Goal: Task Accomplishment & Management: Complete application form

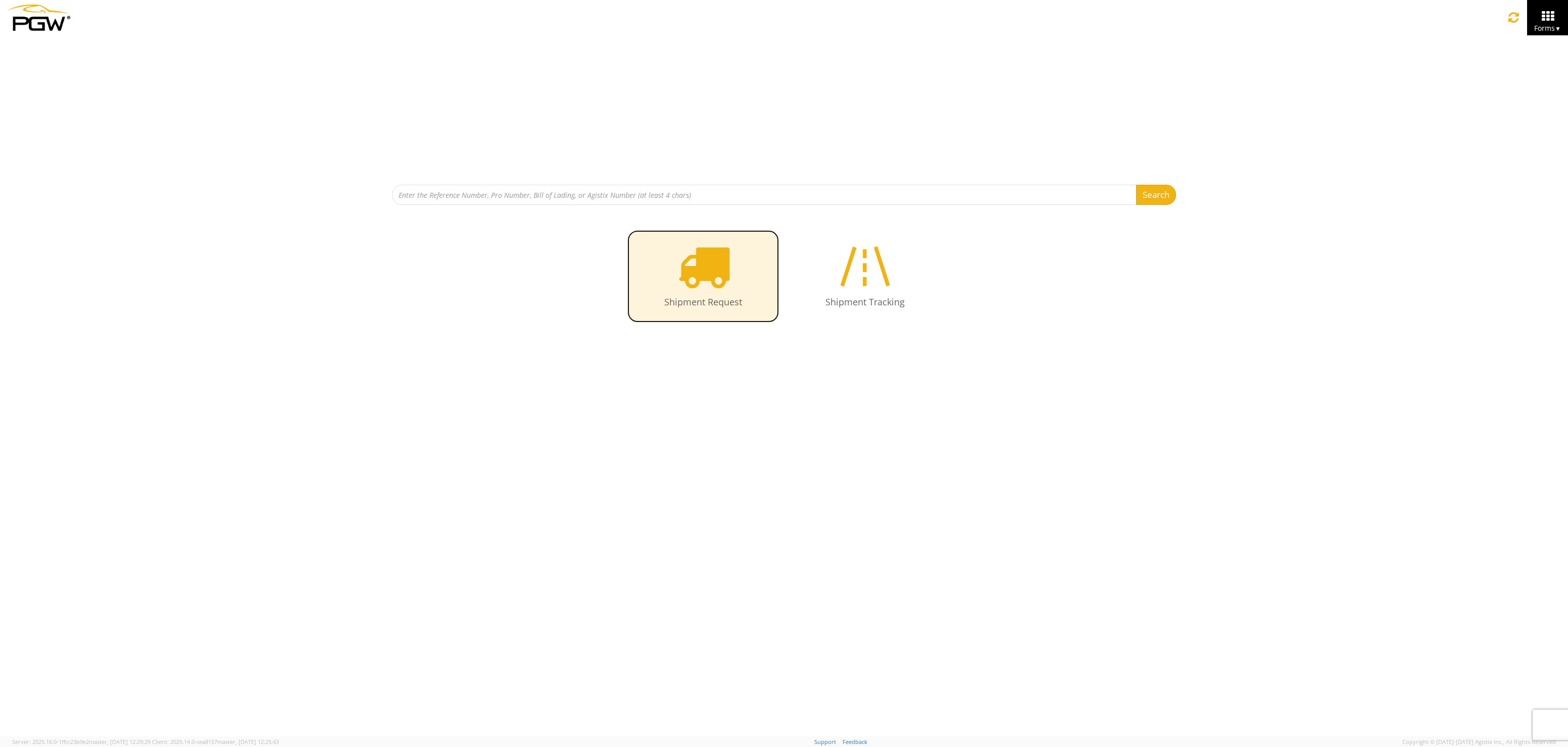
click at [687, 288] on icon at bounding box center [703, 266] width 52 height 52
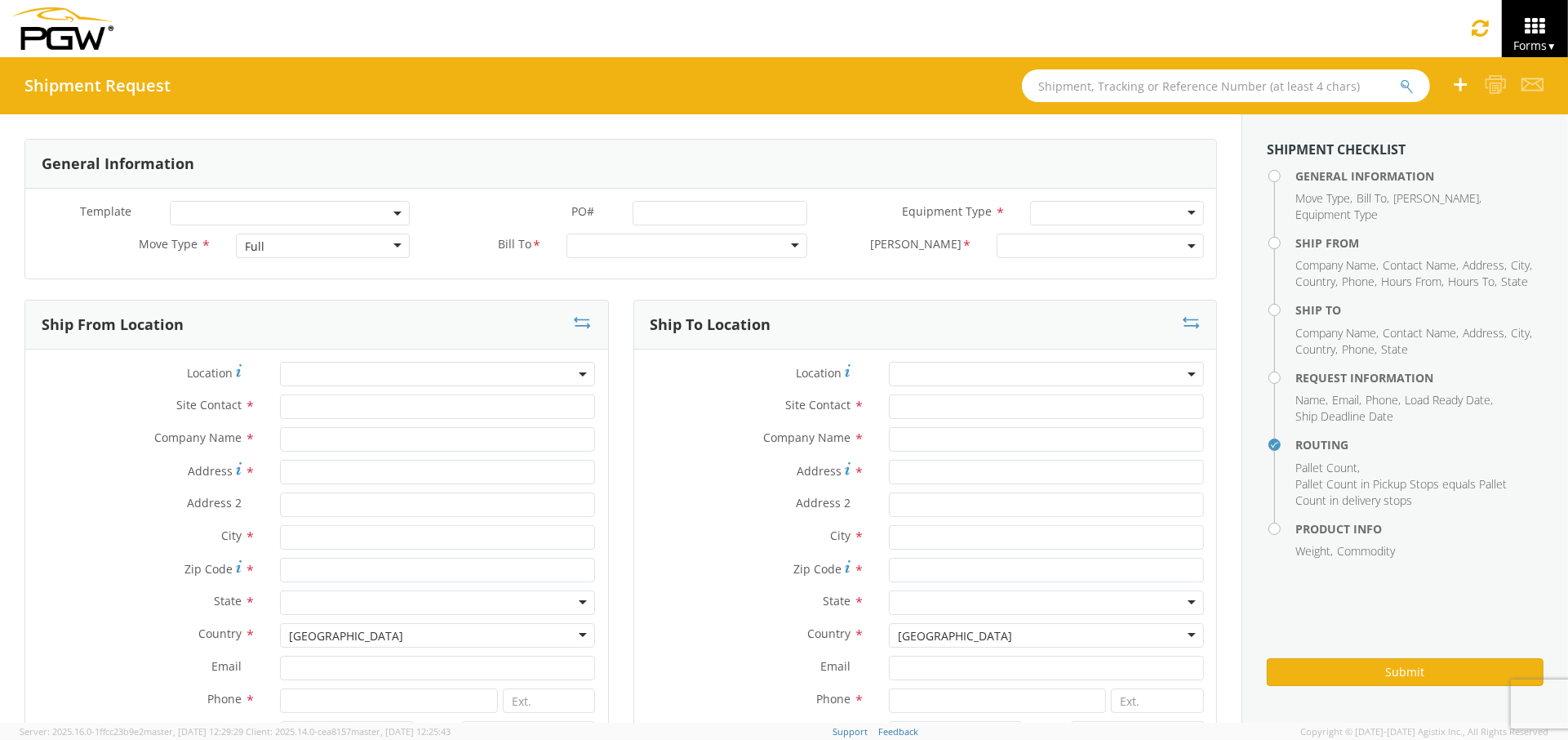
click at [283, 251] on div "Full" at bounding box center [323, 245] width 174 height 25
click at [626, 241] on div at bounding box center [687, 245] width 240 height 25
click at [332, 479] on input "Address *" at bounding box center [438, 471] width 315 height 25
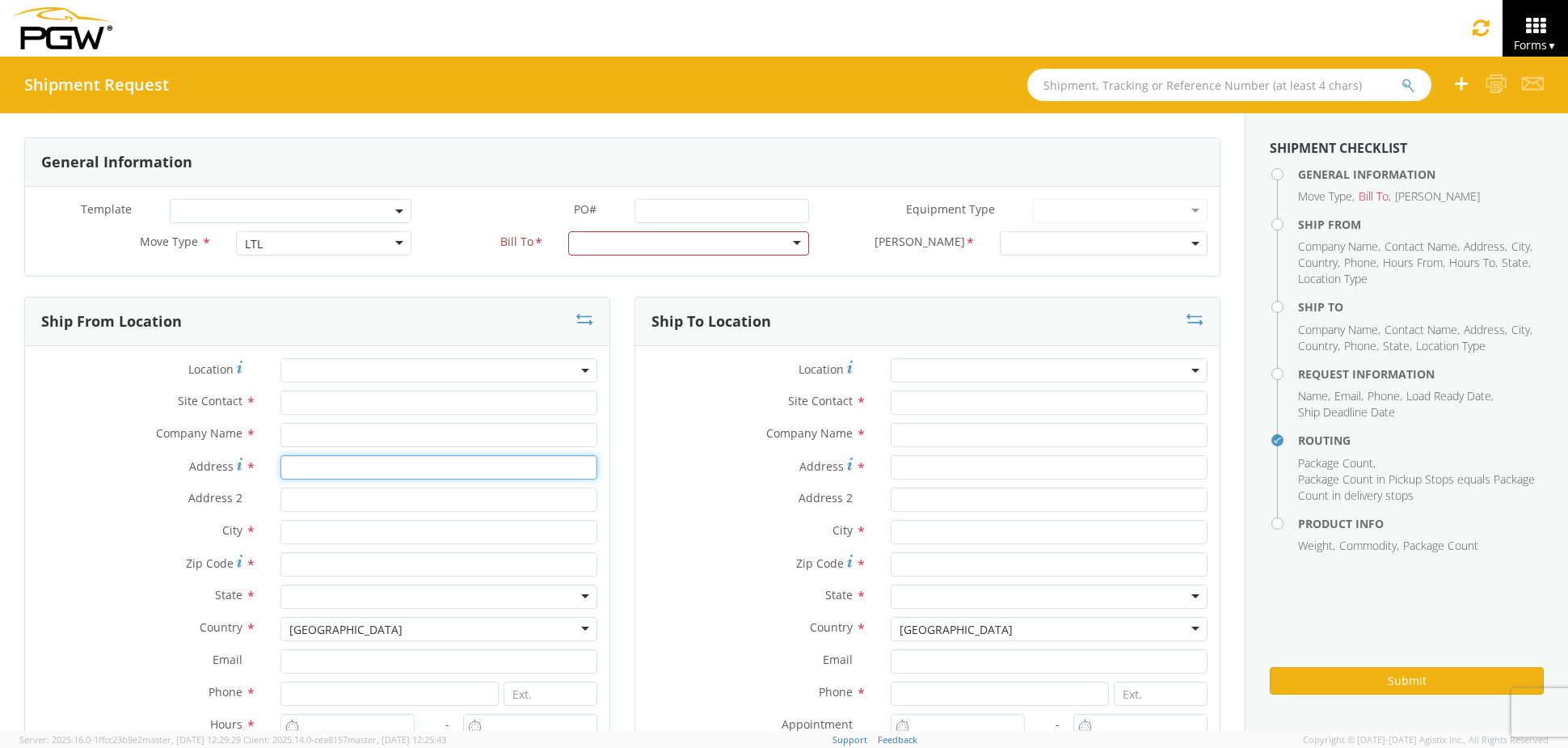
type input "2 Karen Drive"
type input "PGW auto glass c/o AT RENTALS"
type input "5"
type input "Westbrook"
type input "04092"
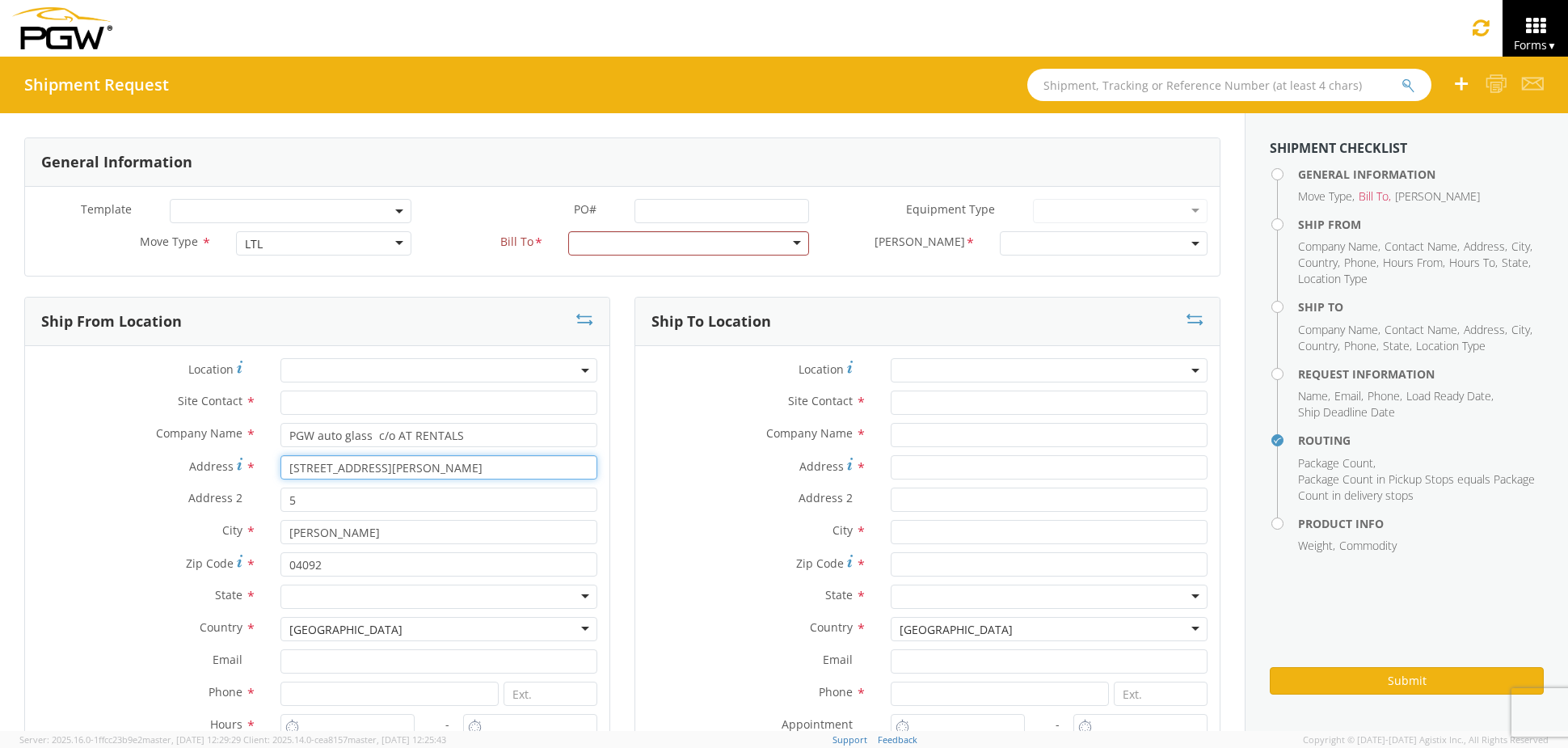
type input "Unknown"
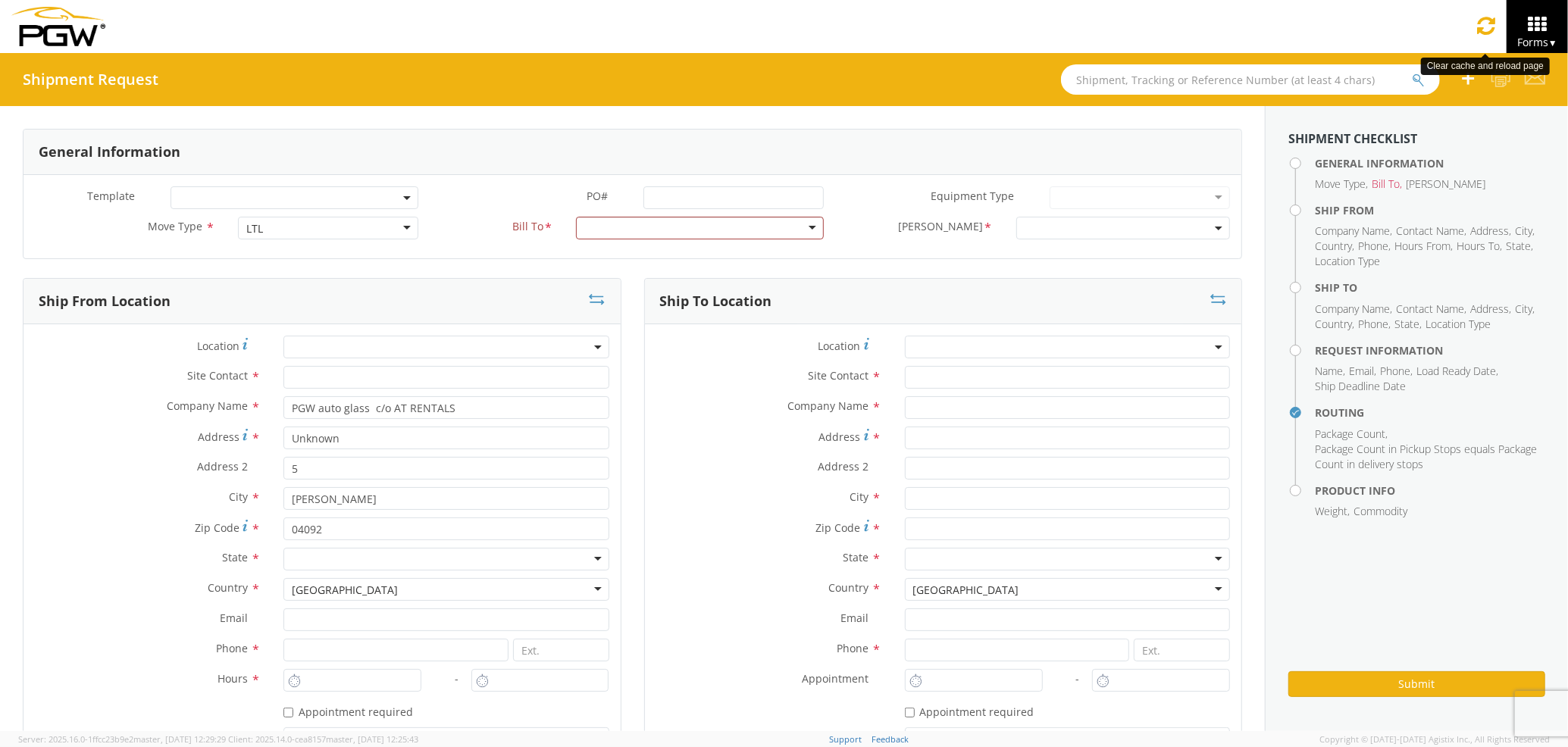
click at [1493, 21] on icon at bounding box center [1487, 26] width 18 height 21
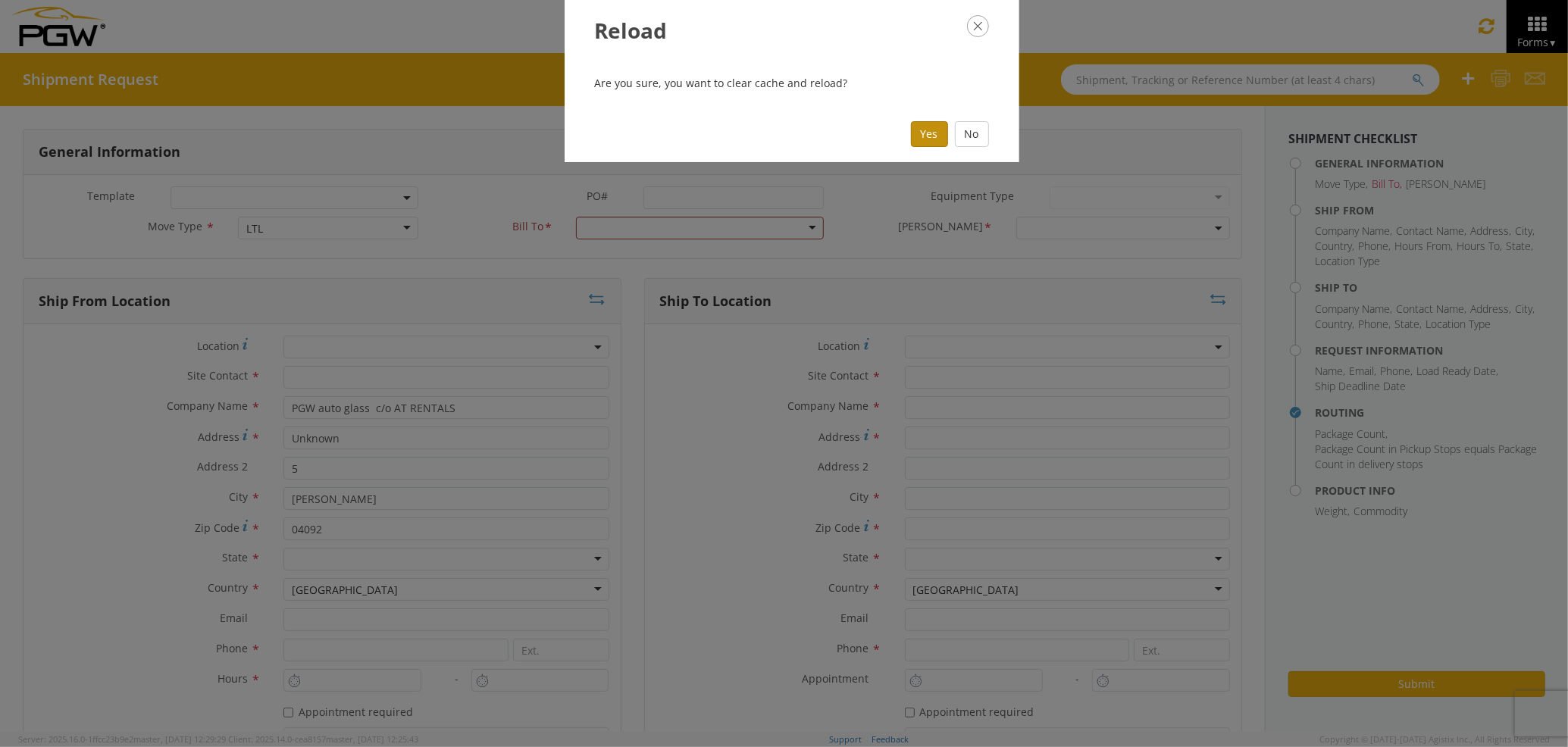
click at [911, 142] on button "Yes" at bounding box center [930, 134] width 37 height 26
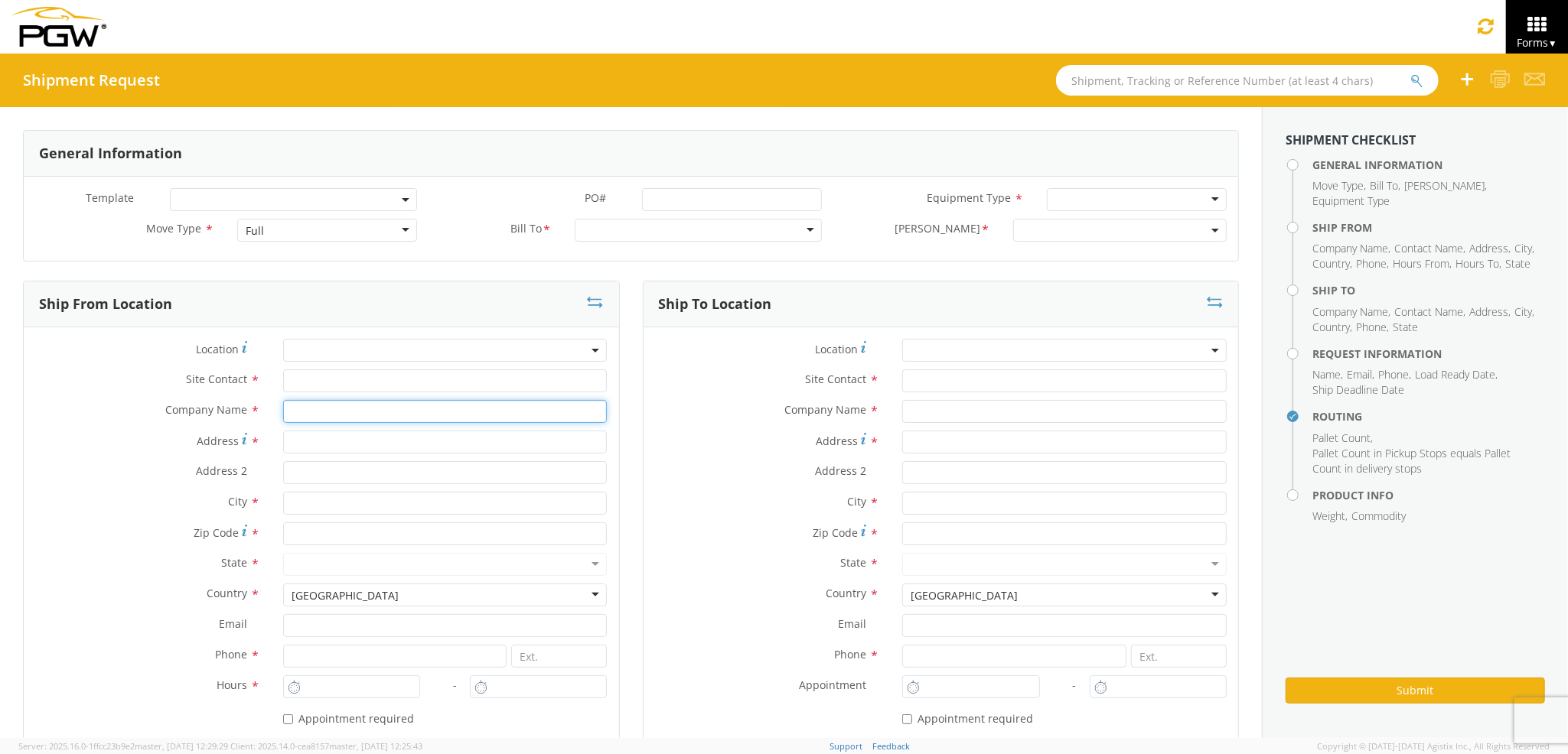
click at [430, 403] on input "text" at bounding box center [445, 411] width 325 height 23
type input "PGW Auto Glass"
type input "2 Karen Drive"
type input "Westbrook Maine 04092"
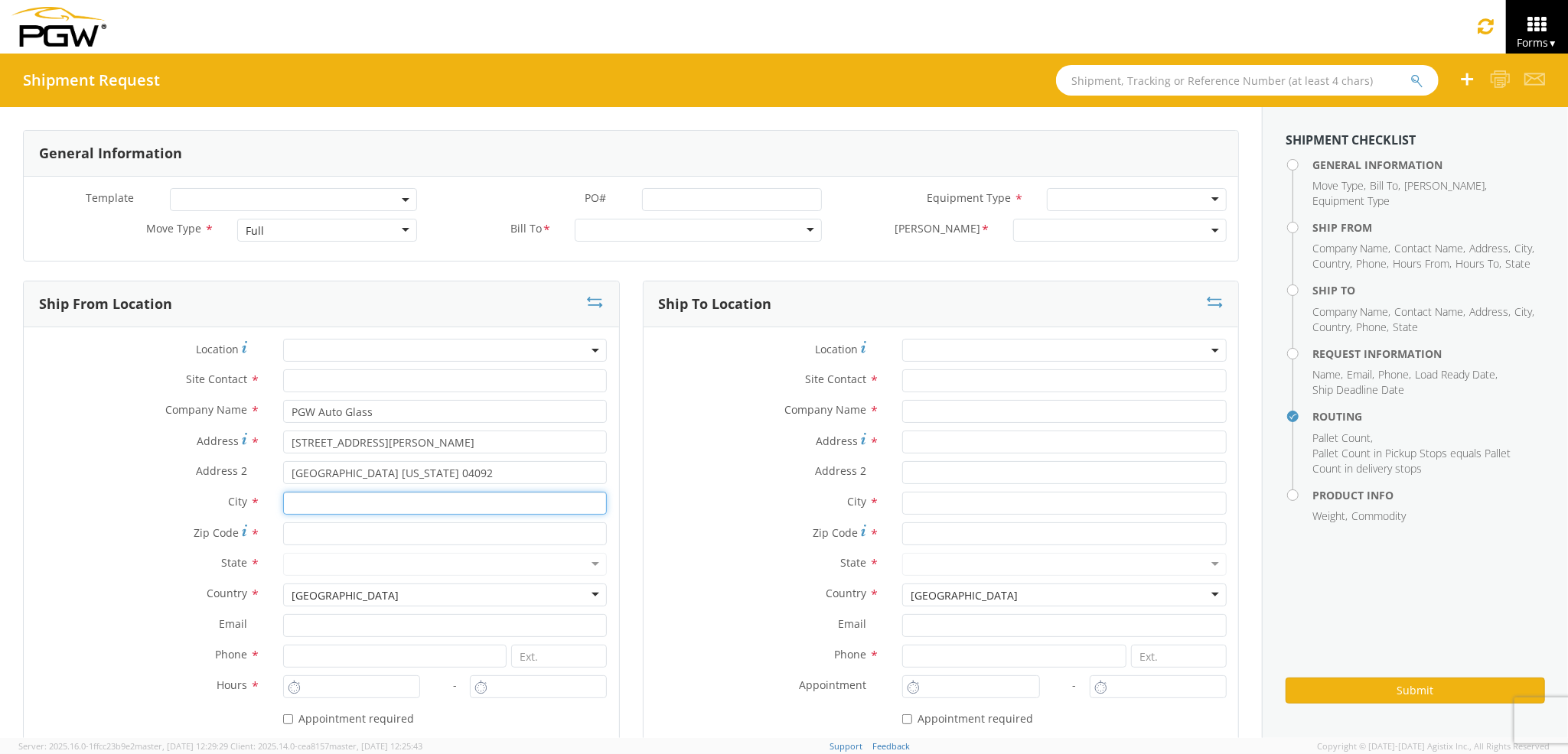
type input "WESTBROOK"
type input "04092"
type input "jmerlino@pgwautoglass.com"
type input "7272478279"
click at [974, 406] on input "text" at bounding box center [1064, 411] width 325 height 23
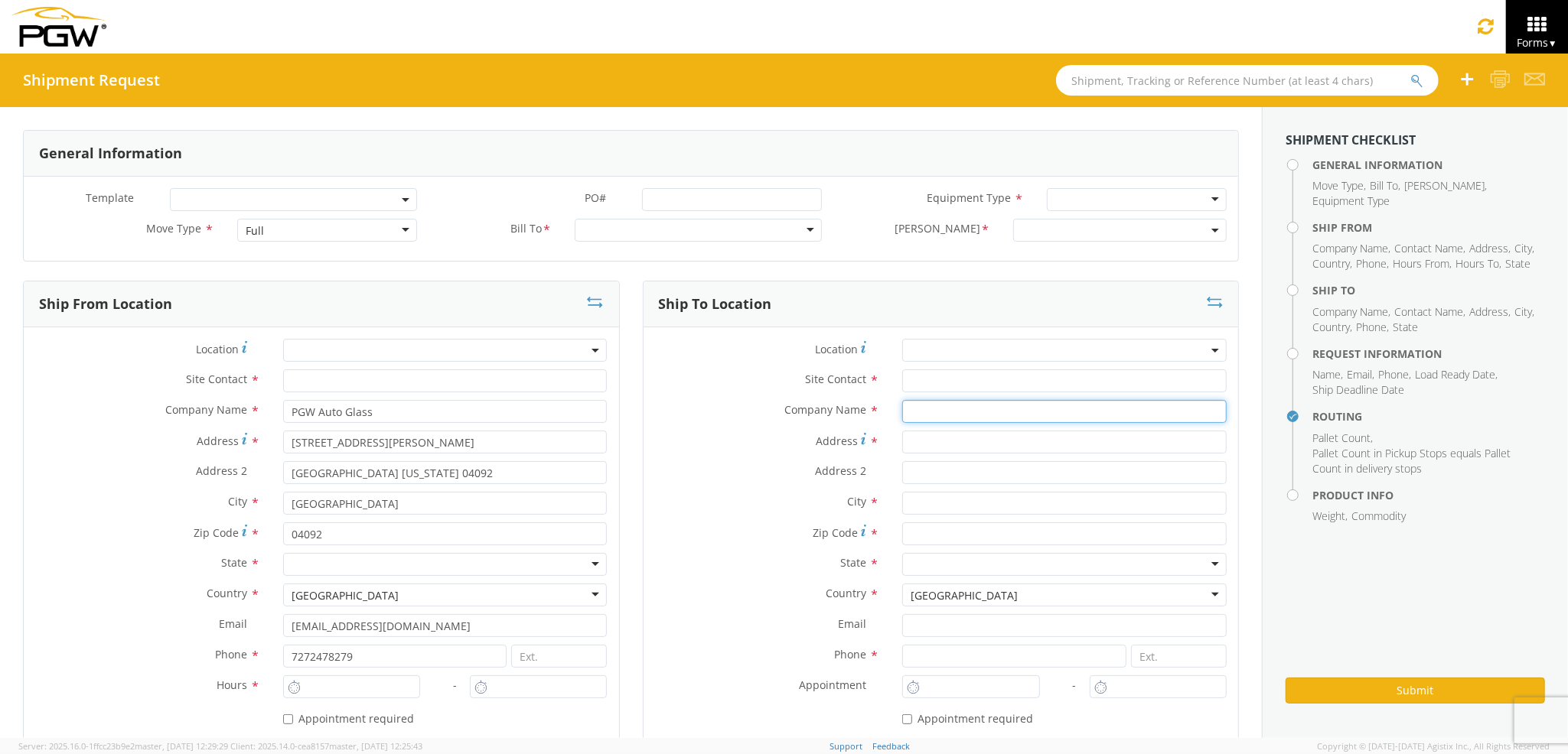
type input "PGW auto glass c/o AT RENTALS"
type input "2 Karen Drive"
type input "5"
type input "Westbrook"
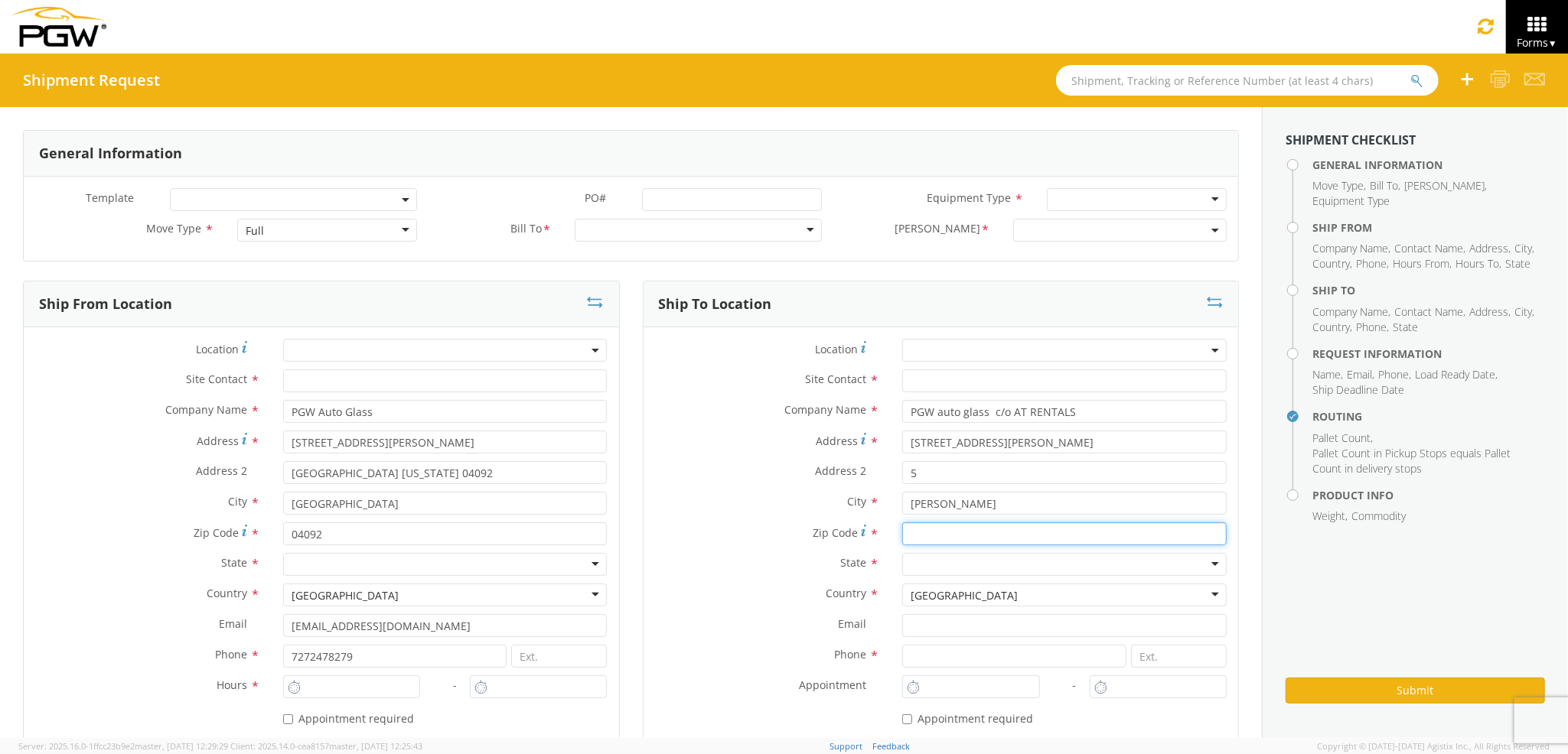
type input "04092"
click at [996, 411] on input "PGW Auto Glass" at bounding box center [1064, 411] width 325 height 23
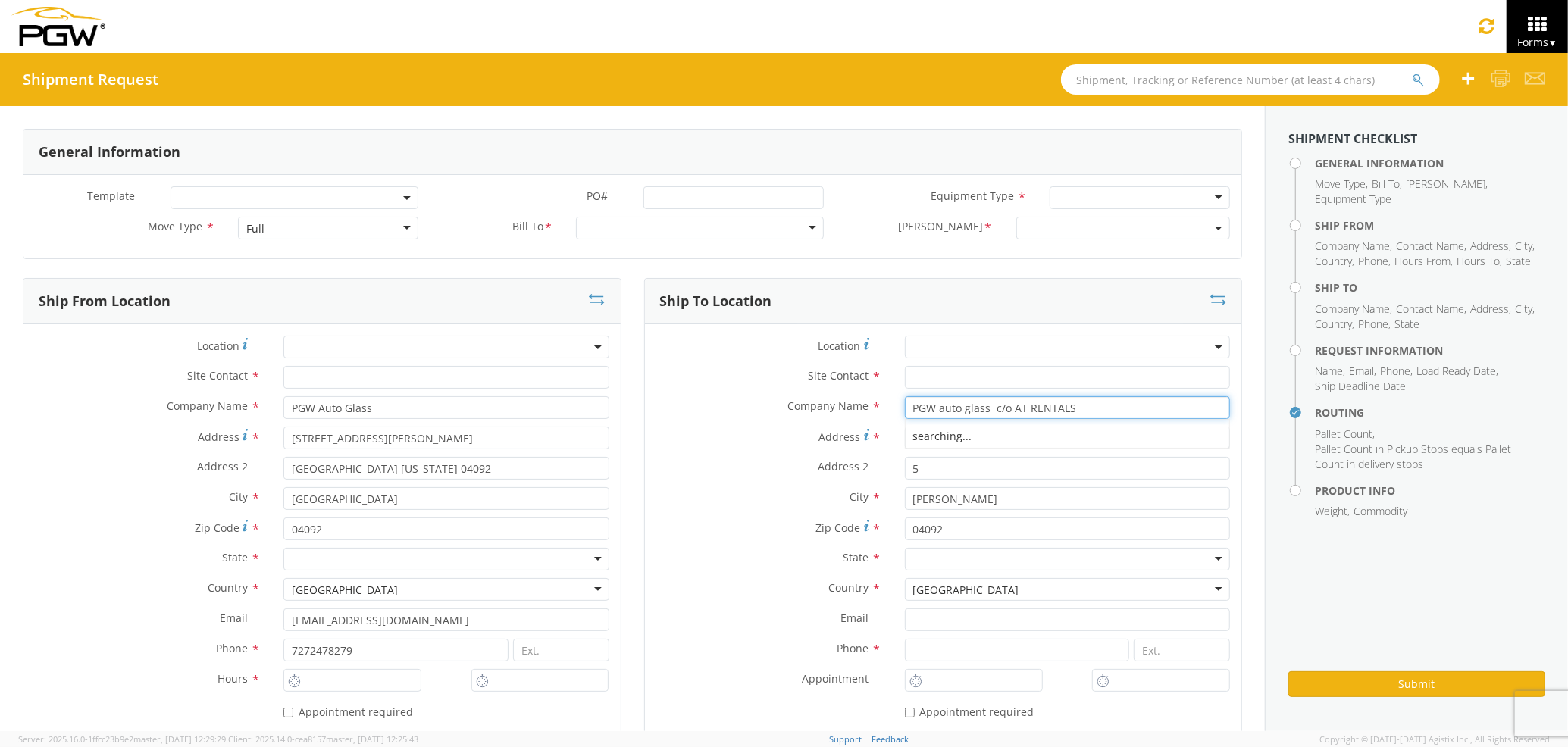
type input "PGW Auto Glass"
click at [1548, 44] on span "▼" at bounding box center [1552, 43] width 9 height 13
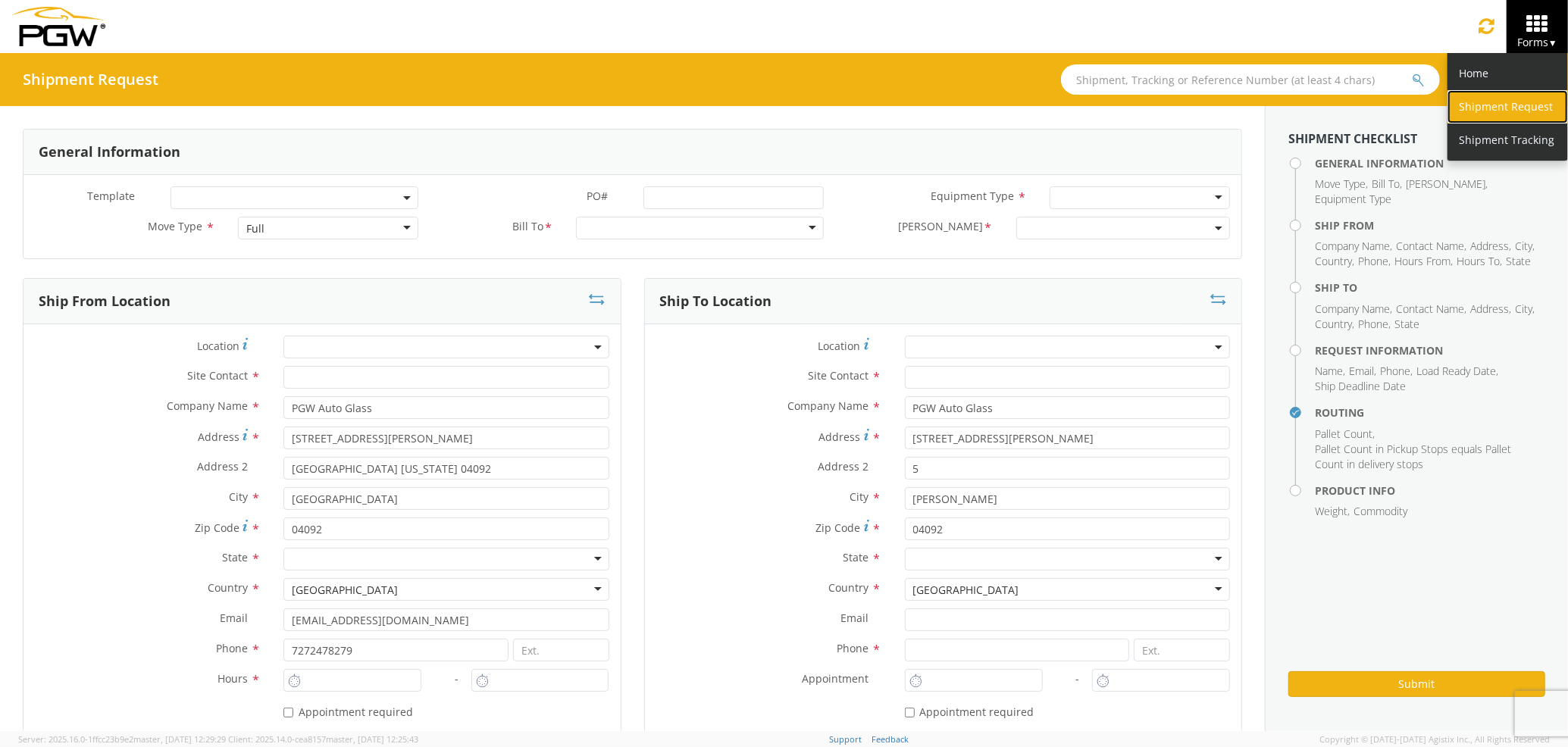
click at [1489, 105] on link "Shipment Request" at bounding box center [1508, 107] width 121 height 34
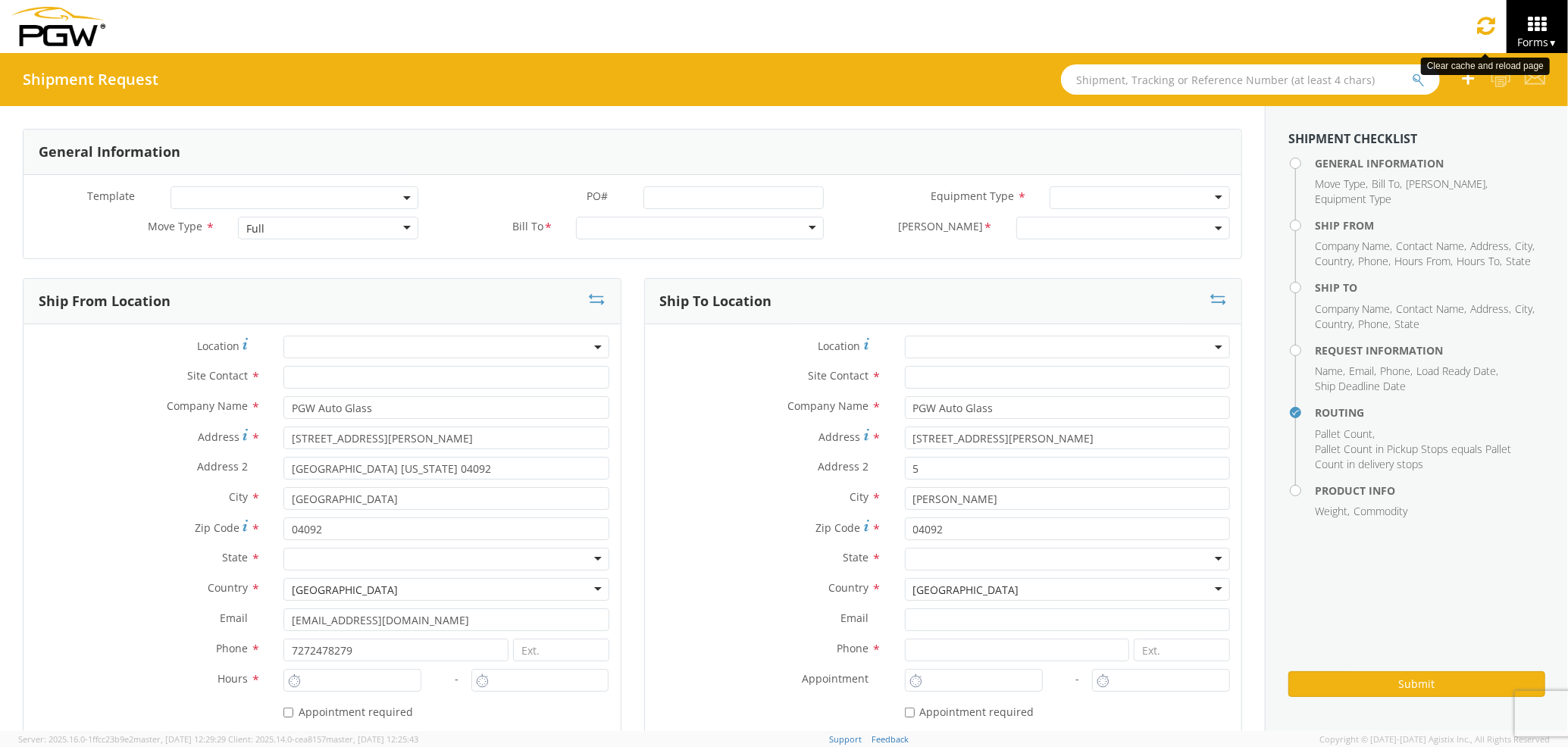
click at [1486, 32] on icon at bounding box center [1487, 26] width 18 height 21
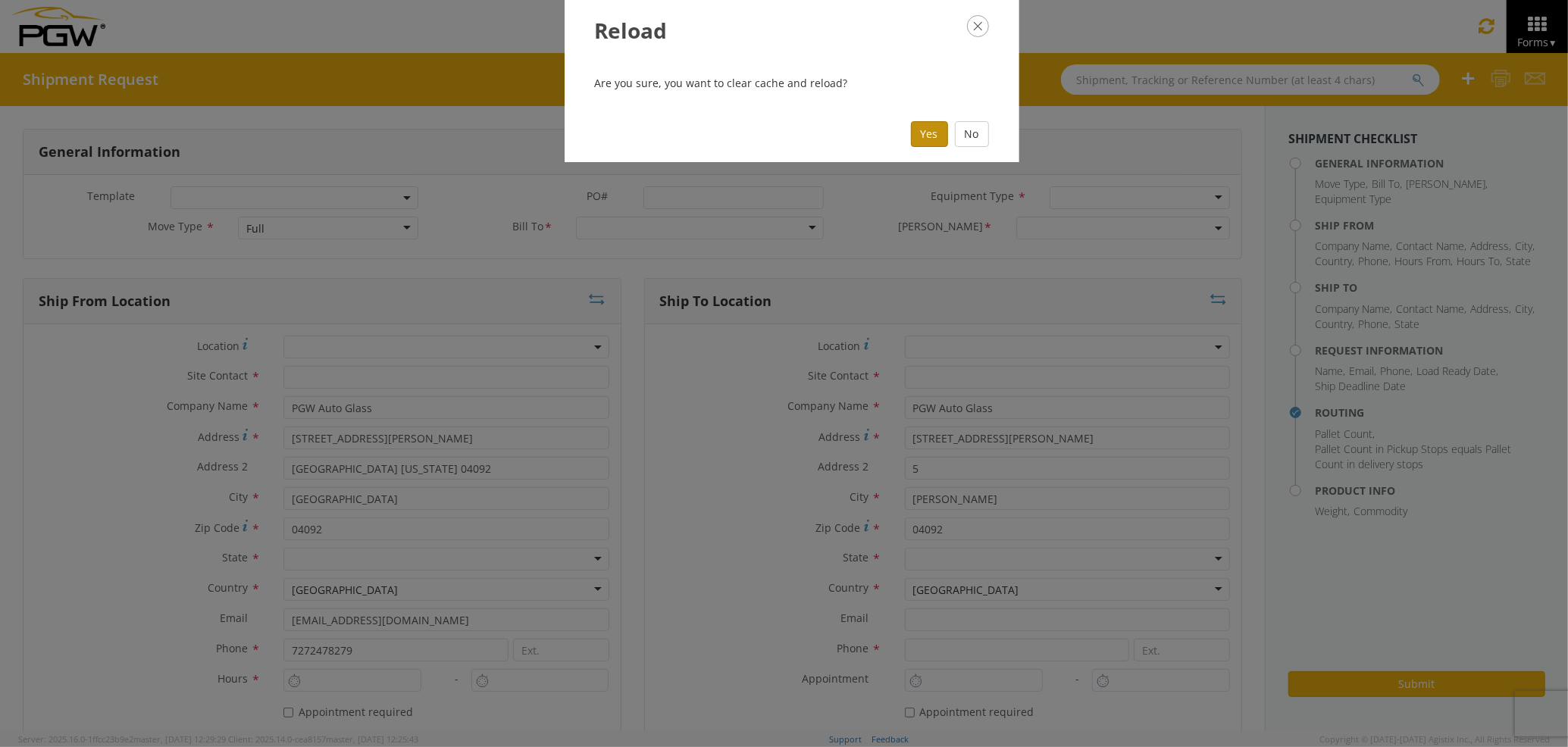
click at [931, 137] on button "Yes" at bounding box center [930, 134] width 37 height 26
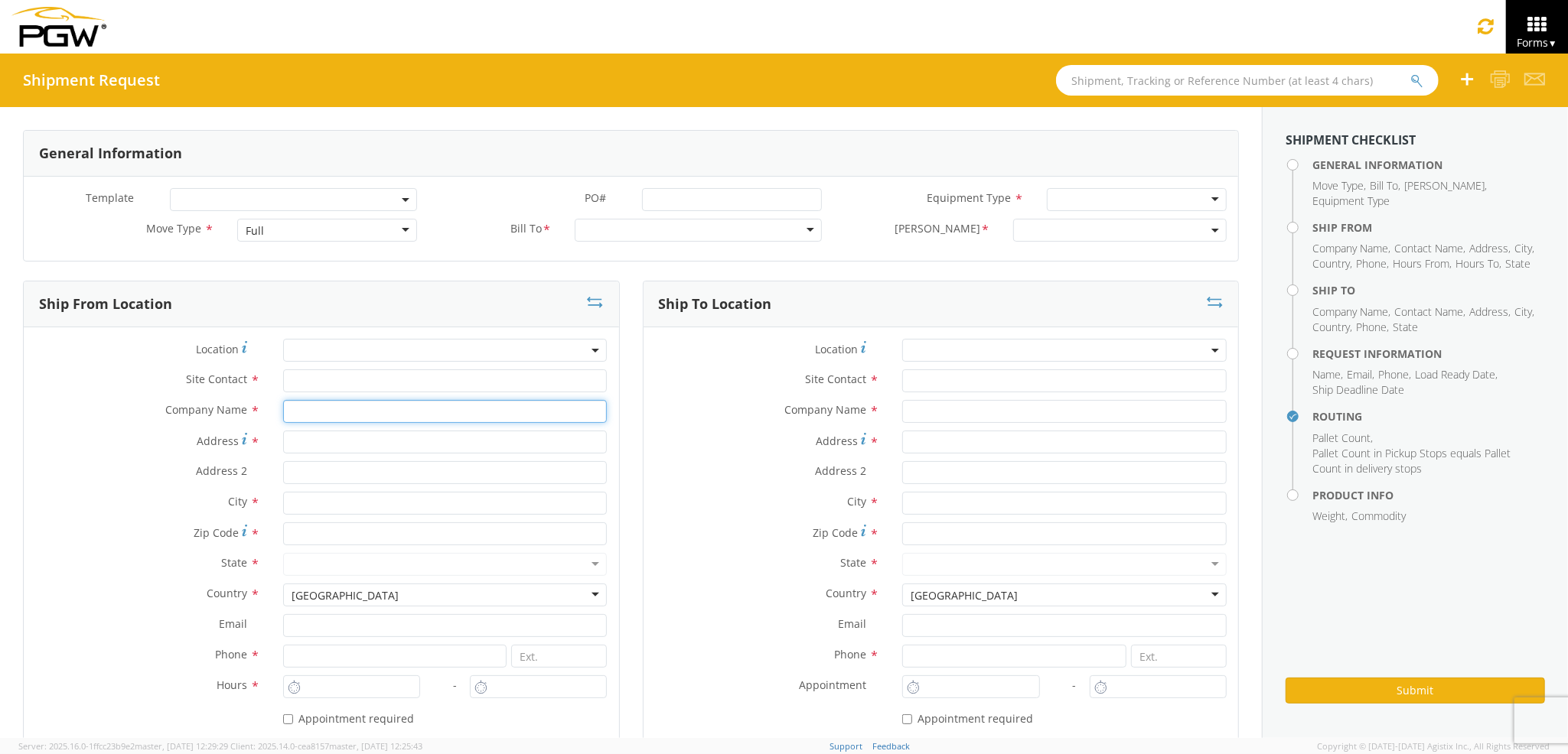
click at [359, 420] on input "text" at bounding box center [445, 411] width 325 height 23
click at [767, 484] on div "Address 2 *" at bounding box center [942, 472] width 596 height 23
click at [441, 435] on input "Address *" at bounding box center [445, 442] width 325 height 23
click at [650, 419] on label "Company Name *" at bounding box center [767, 410] width 248 height 20
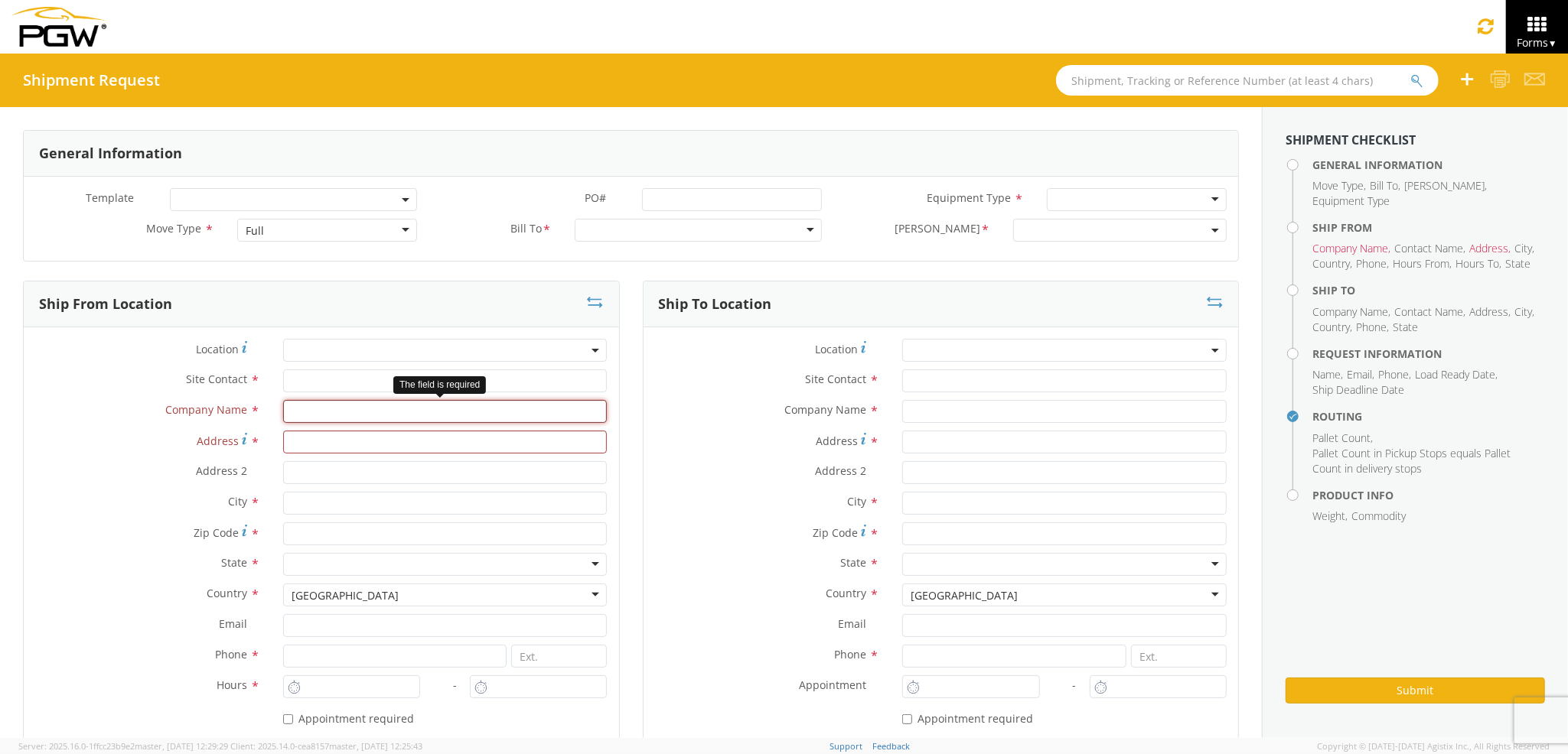
click at [443, 401] on input "text" at bounding box center [445, 411] width 325 height 23
type input "PGW Auto Glass"
type input "2 Karen Drive"
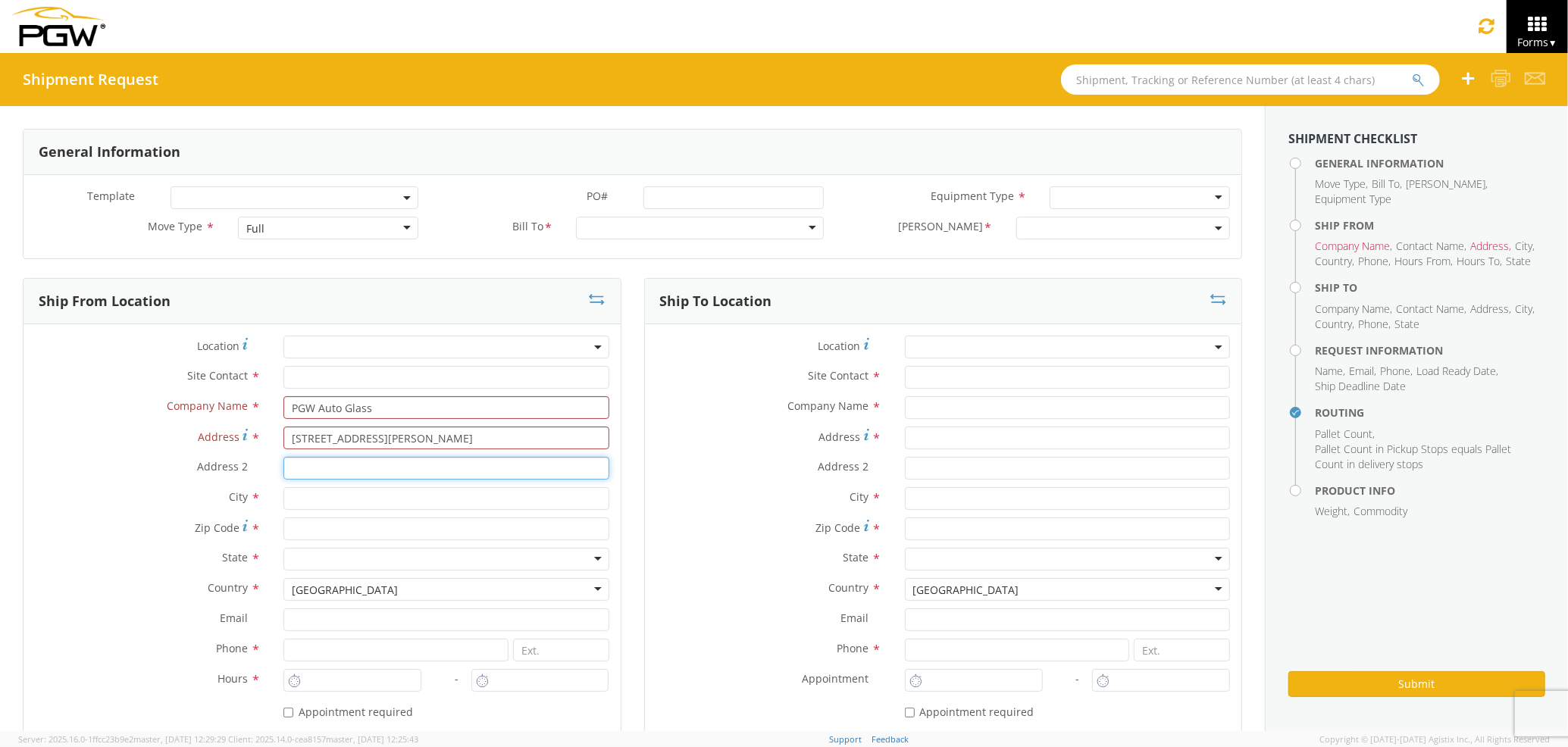
type input "Westbrook Maine 04092"
type input "WESTBROOK"
type input "04092"
type input "jmerlino@pgwautoglass.com"
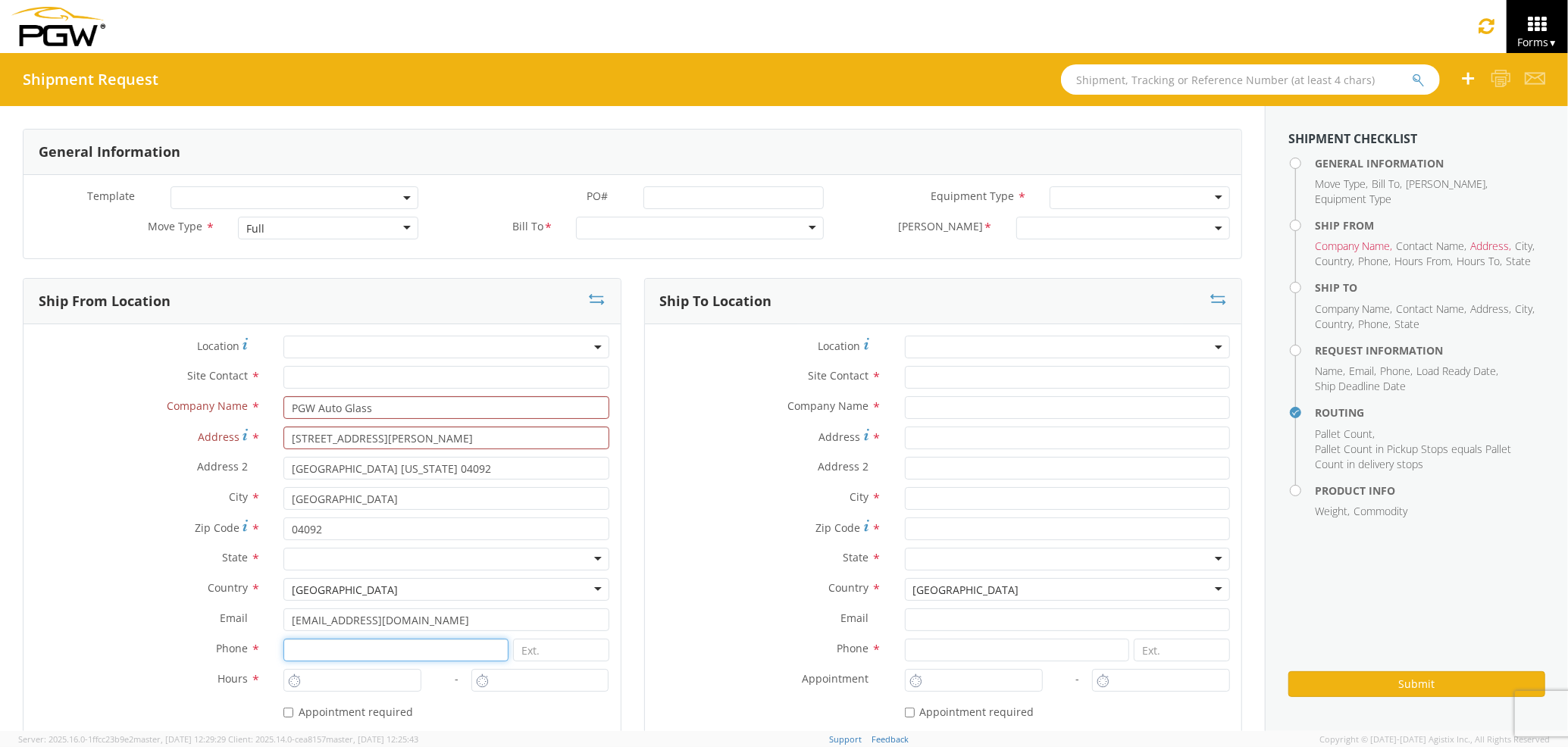
type input "7272478279"
type input "PGW Auto Glass"
type input "2 Karen Drive"
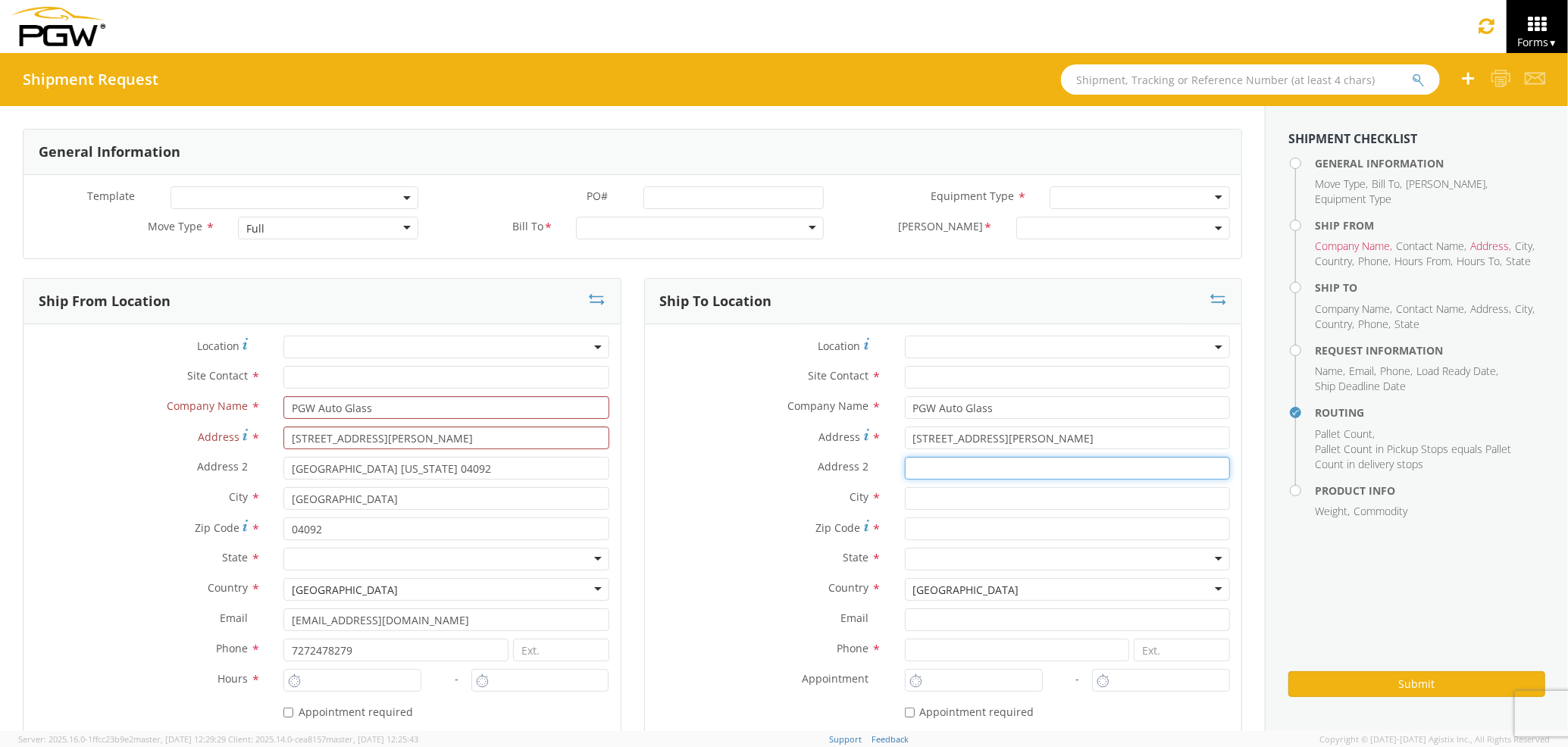
type input "Westbrook Maine 04092"
type input "WESTBROOK"
type input "04092"
type input "jmerlino@pgwautoglass.com"
type input "7272478279"
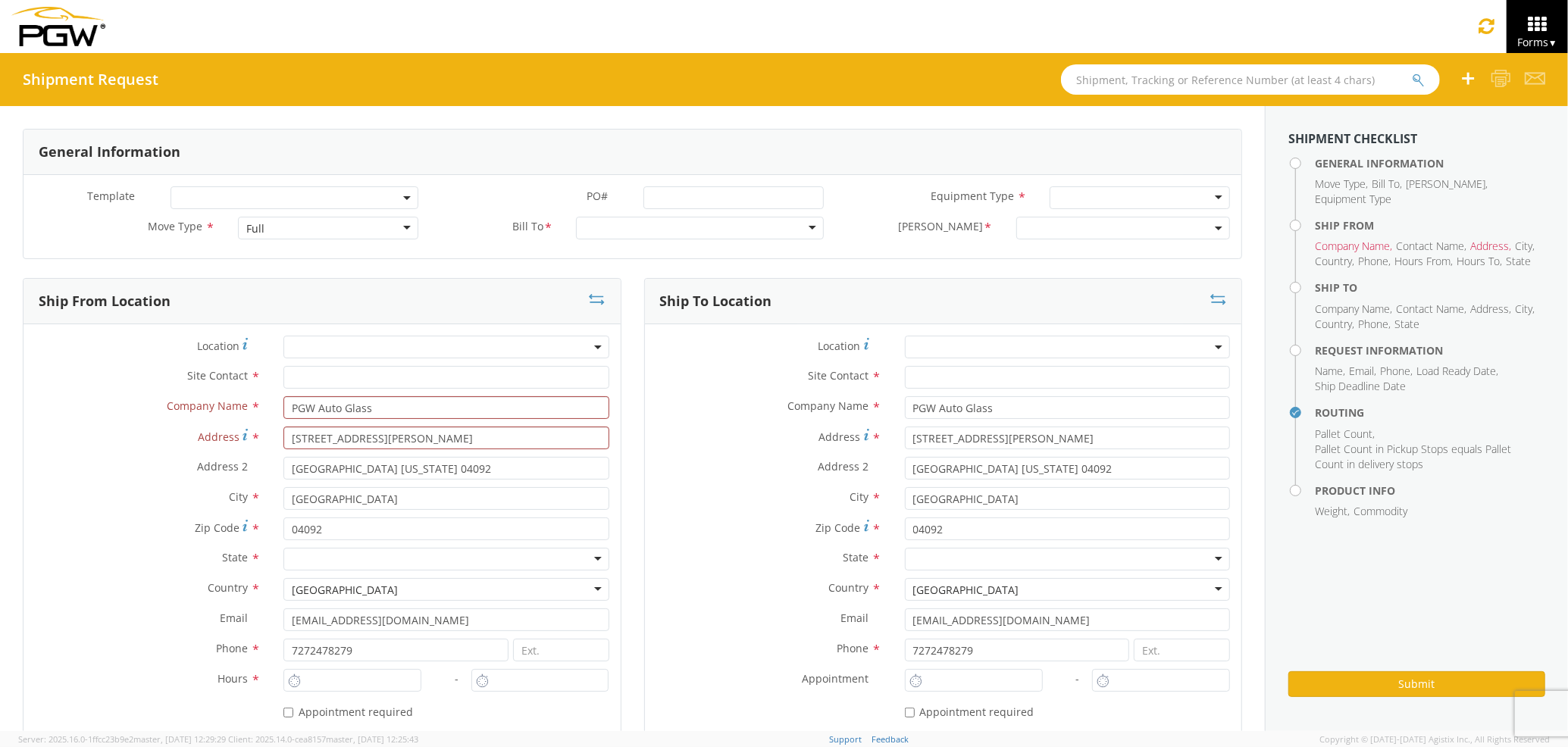
type input "Joseph Merlino Joseph Merlino"
type input "jmerlino@pgwautoglass.com"
type input "7272478279"
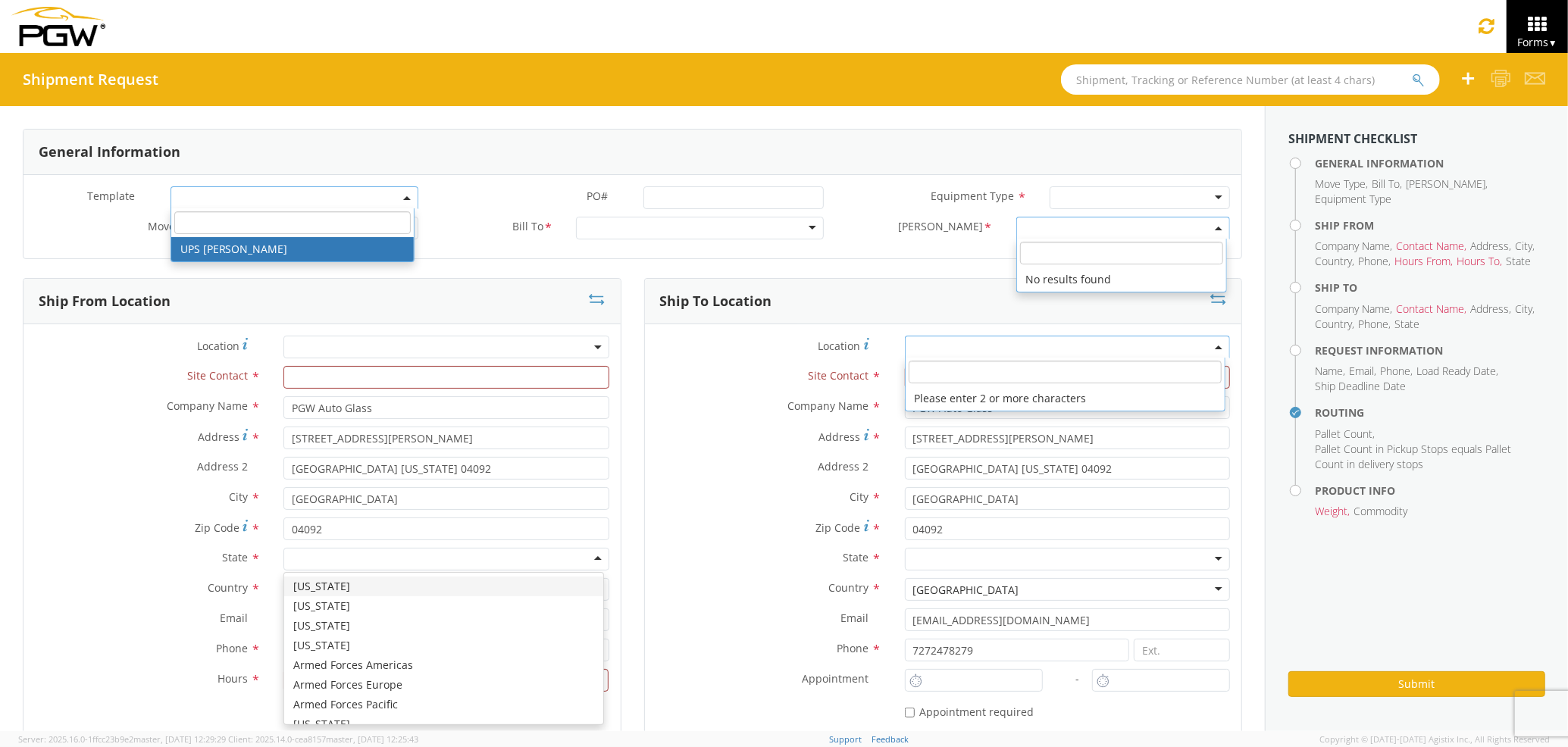
click at [388, 559] on div at bounding box center [446, 559] width 325 height 23
type input "ma"
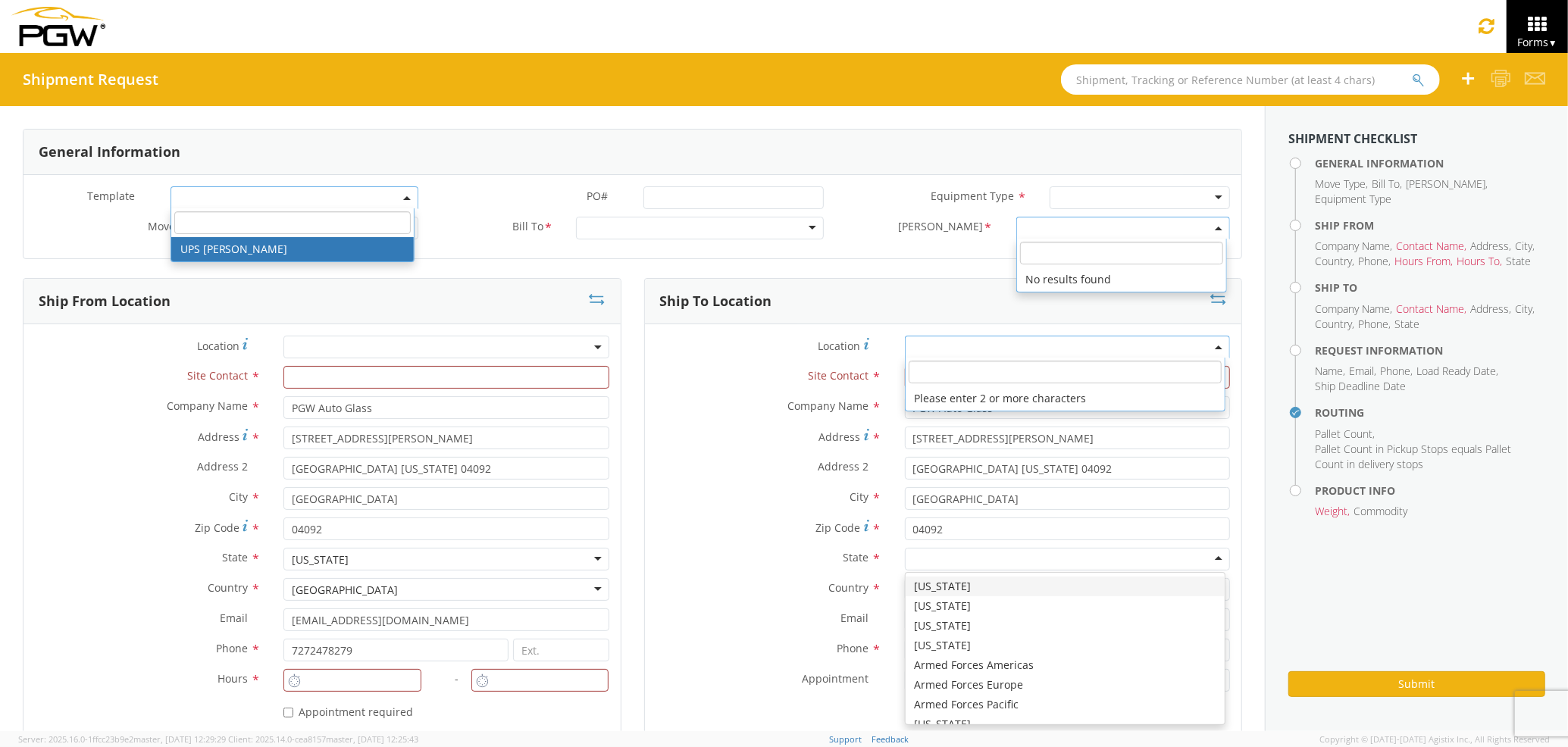
click at [916, 561] on div at bounding box center [1068, 559] width 325 height 23
type input "ma"
click at [670, 605] on div "Country * United States United States Afghanistan Albania Algeria American Samo…" at bounding box center [943, 593] width 597 height 30
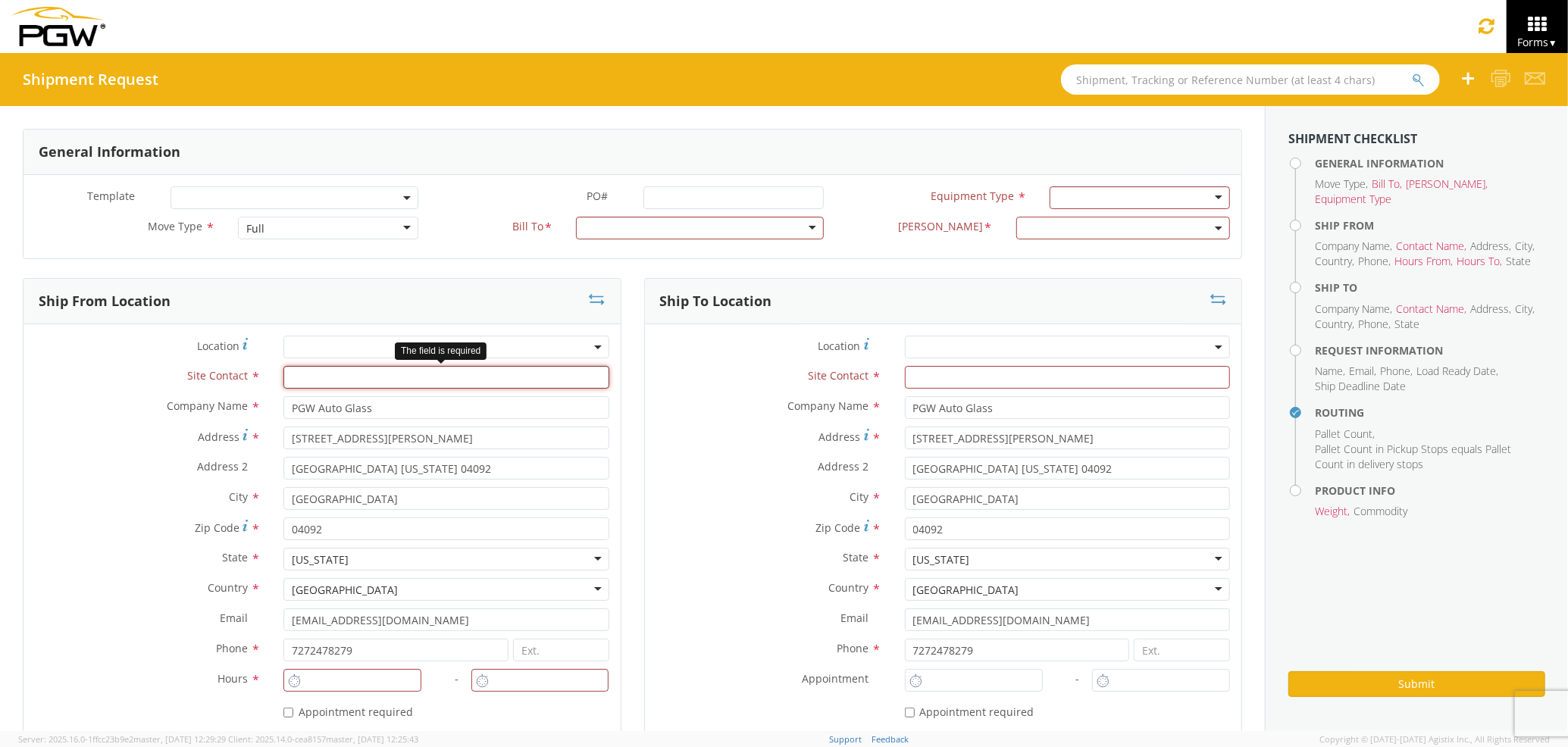
click at [513, 383] on input "text" at bounding box center [446, 377] width 325 height 23
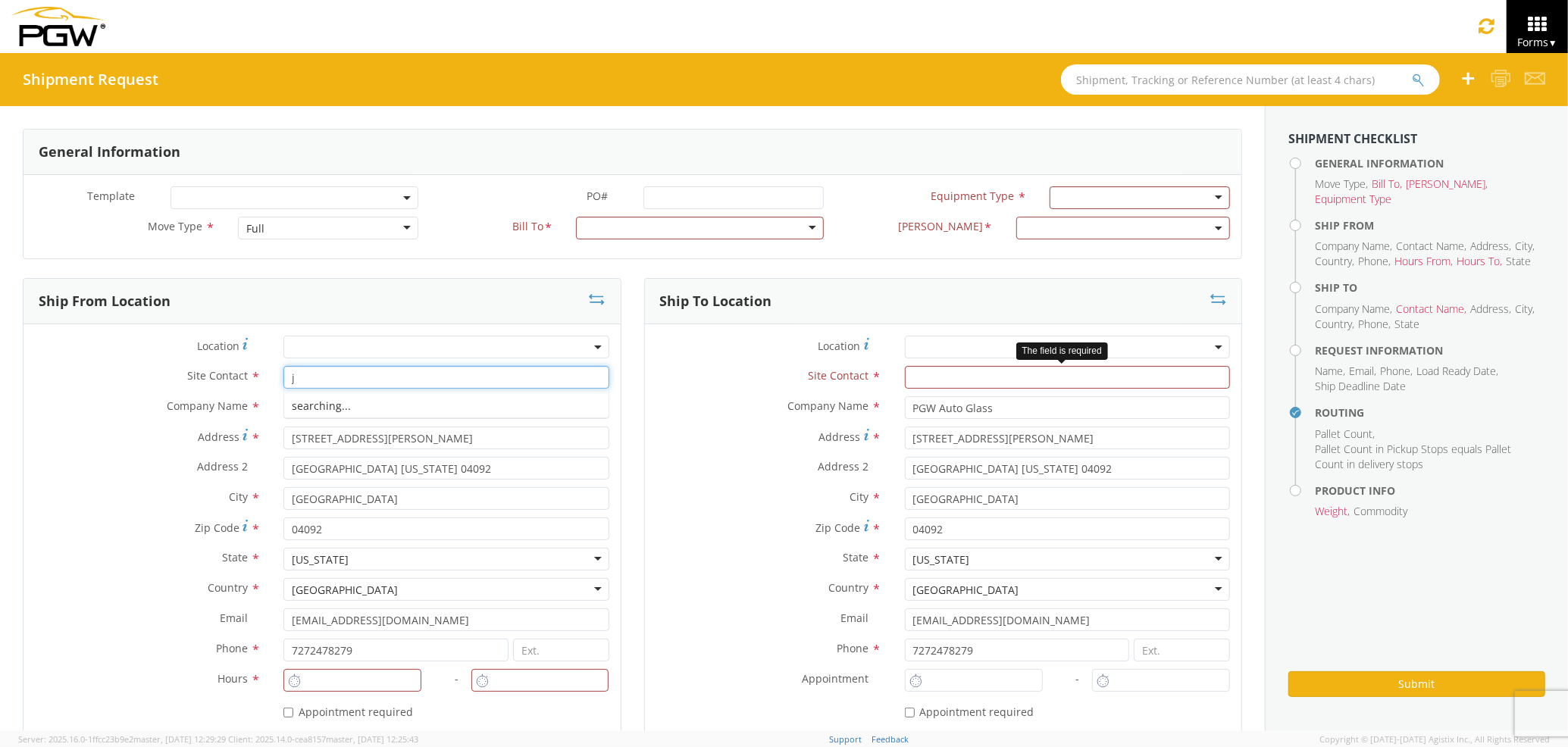
type input "j"
click at [922, 374] on input "text" at bounding box center [1068, 377] width 325 height 23
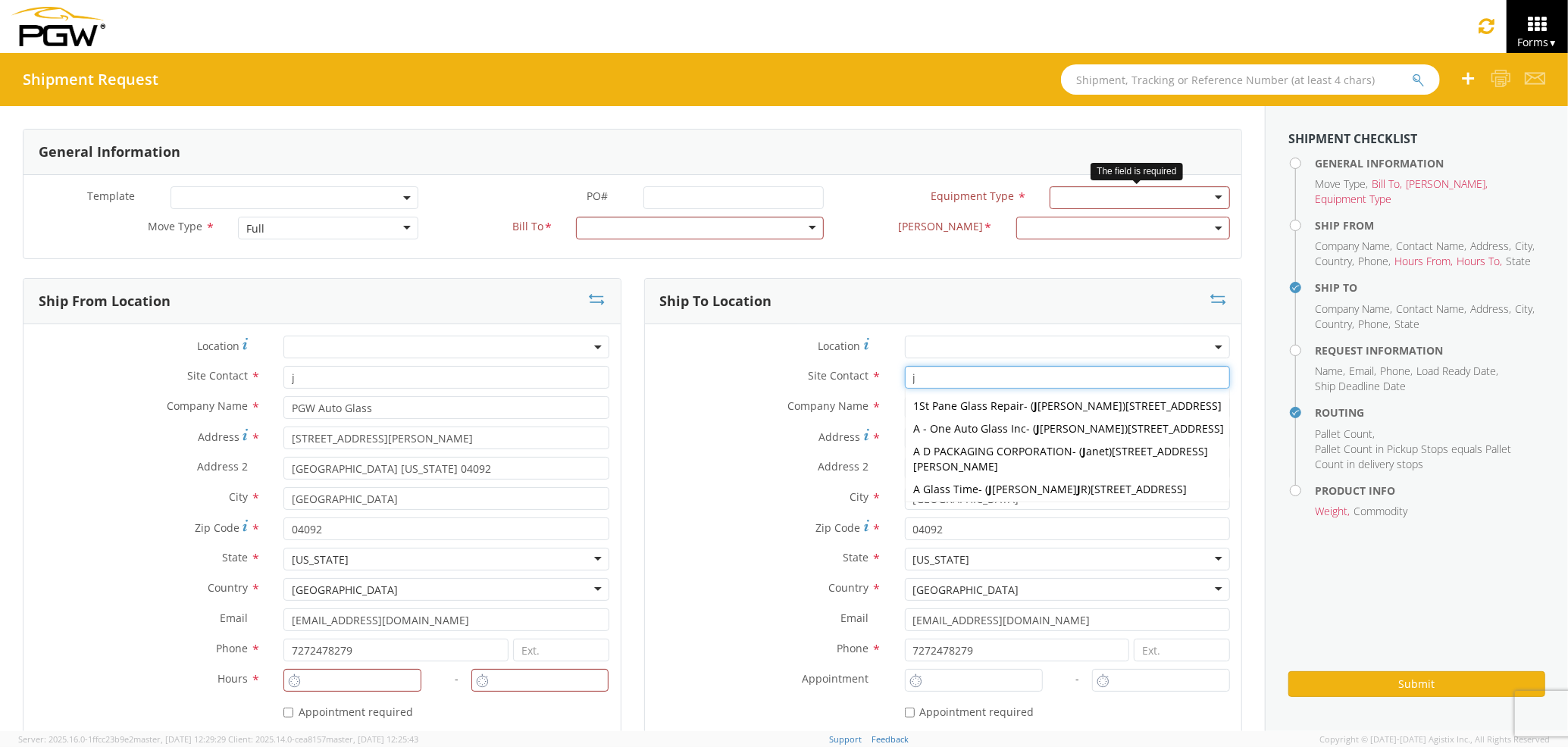
type input "j"
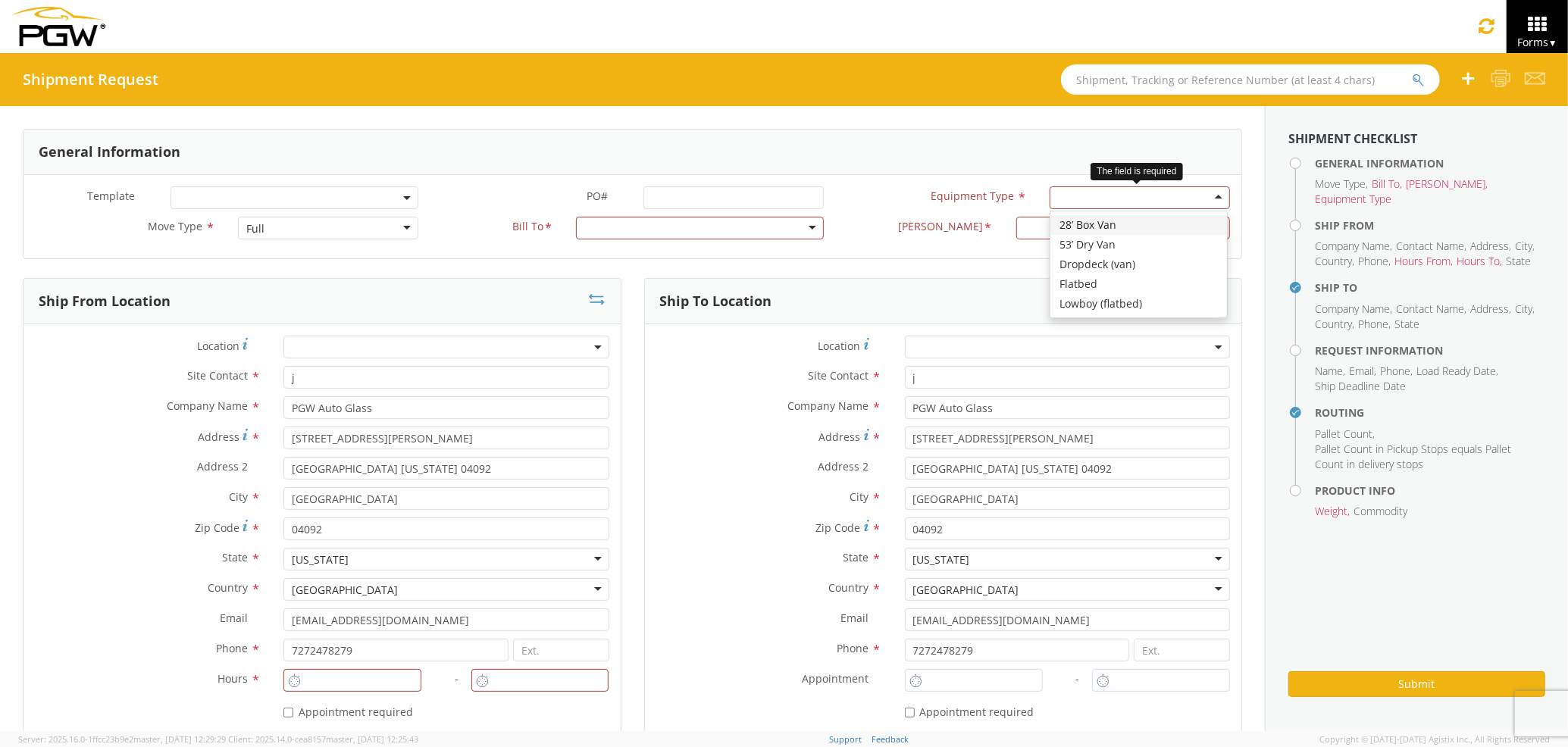
click at [1050, 203] on div at bounding box center [1140, 197] width 181 height 23
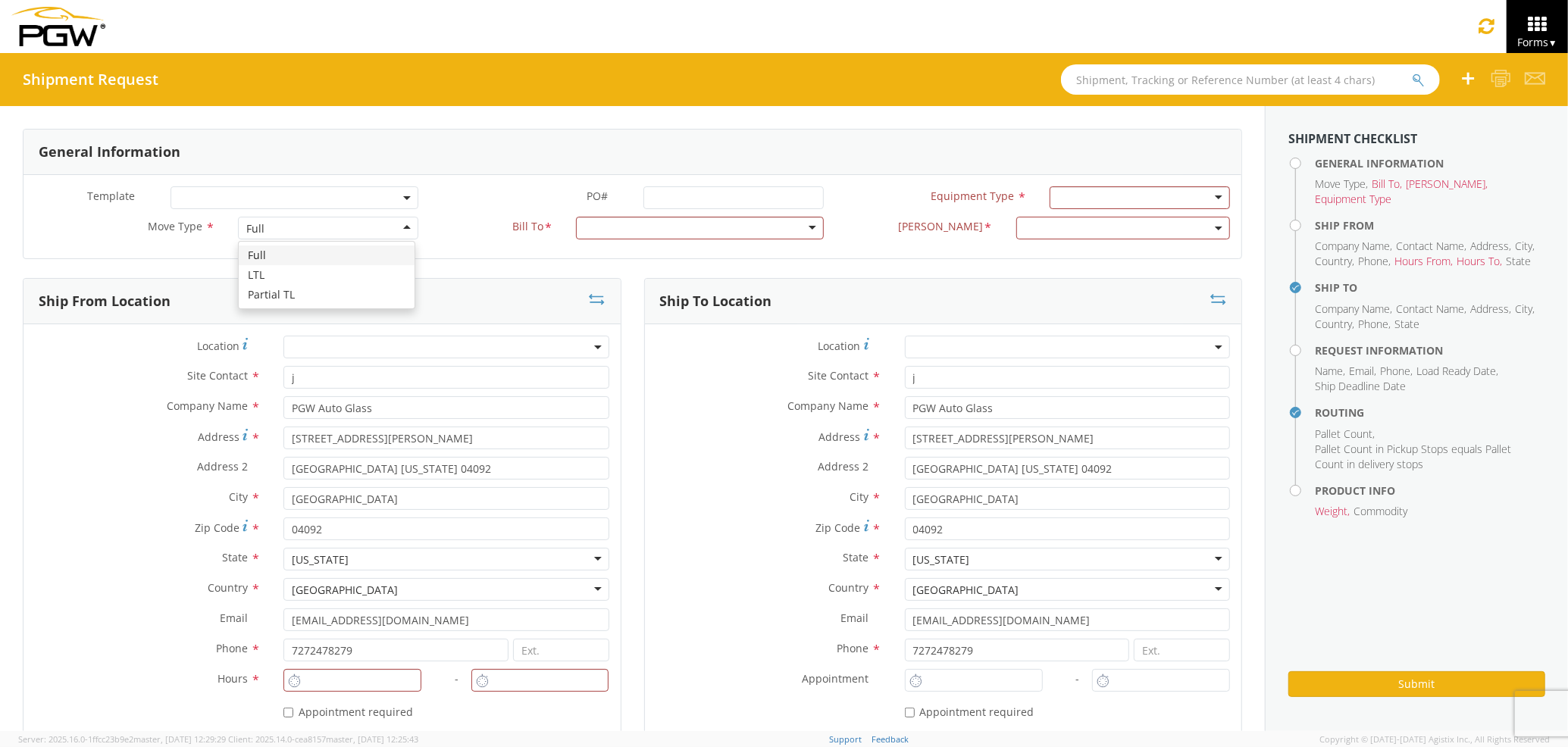
click at [349, 225] on div "Full" at bounding box center [329, 227] width 181 height 23
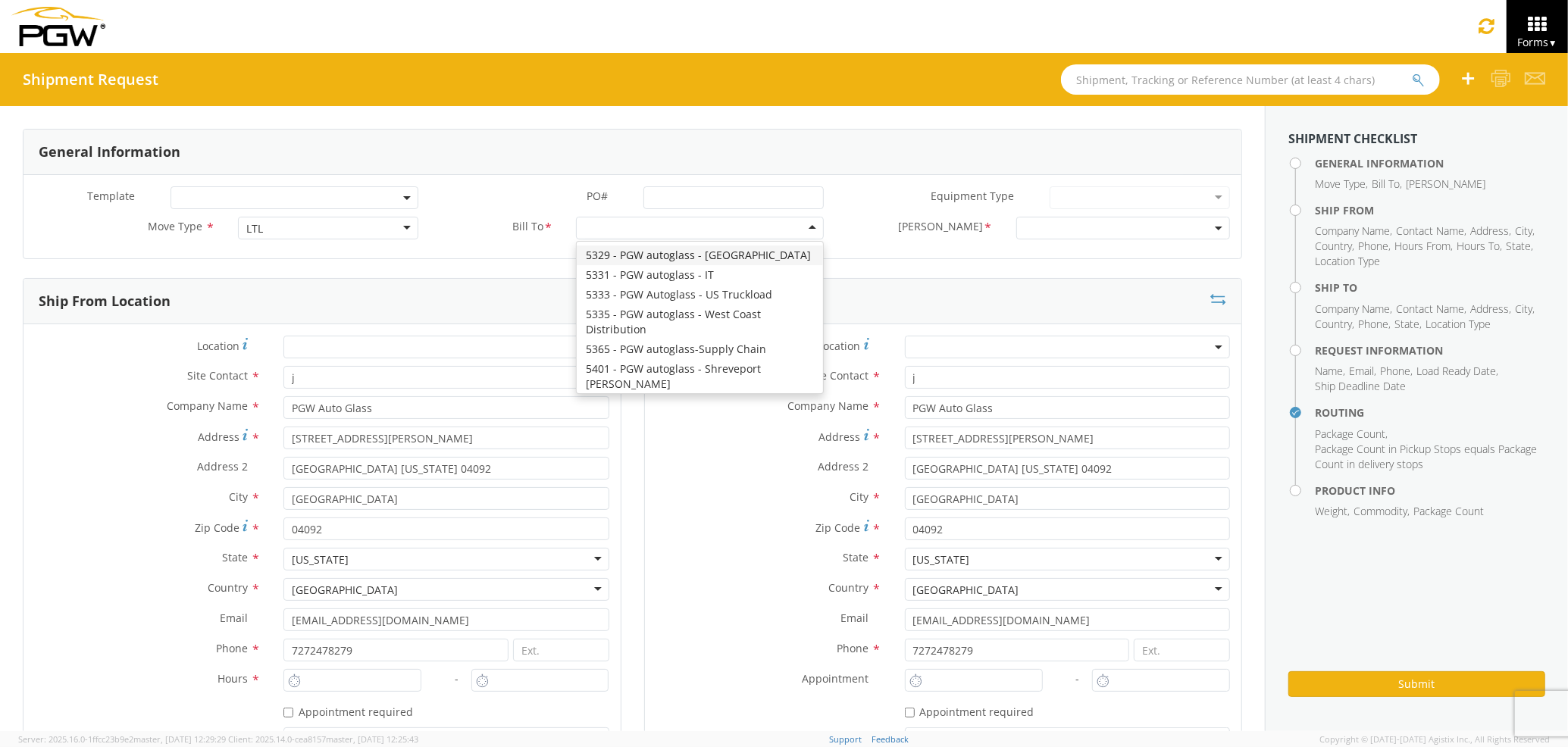
click at [657, 228] on div at bounding box center [700, 227] width 247 height 23
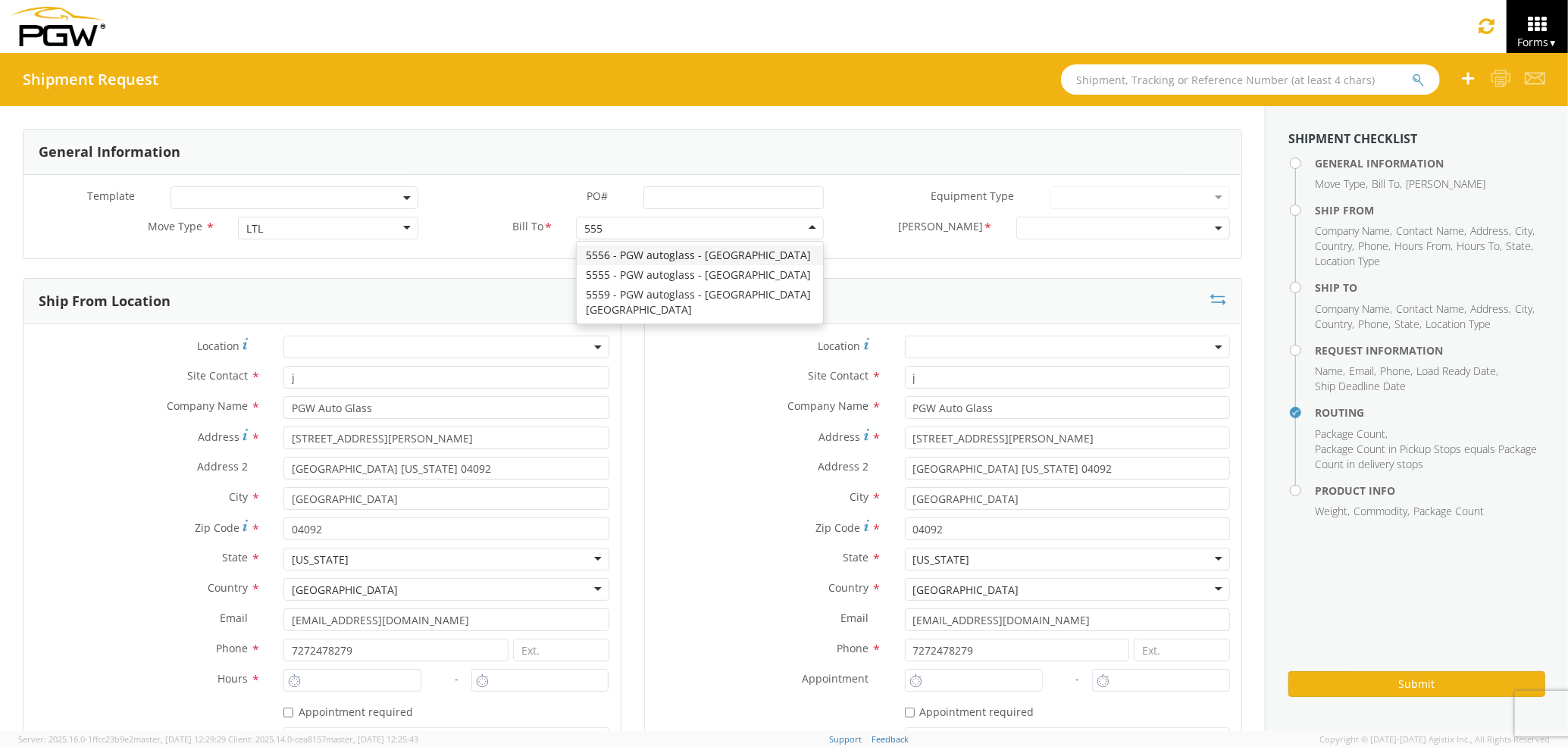
type input "5559"
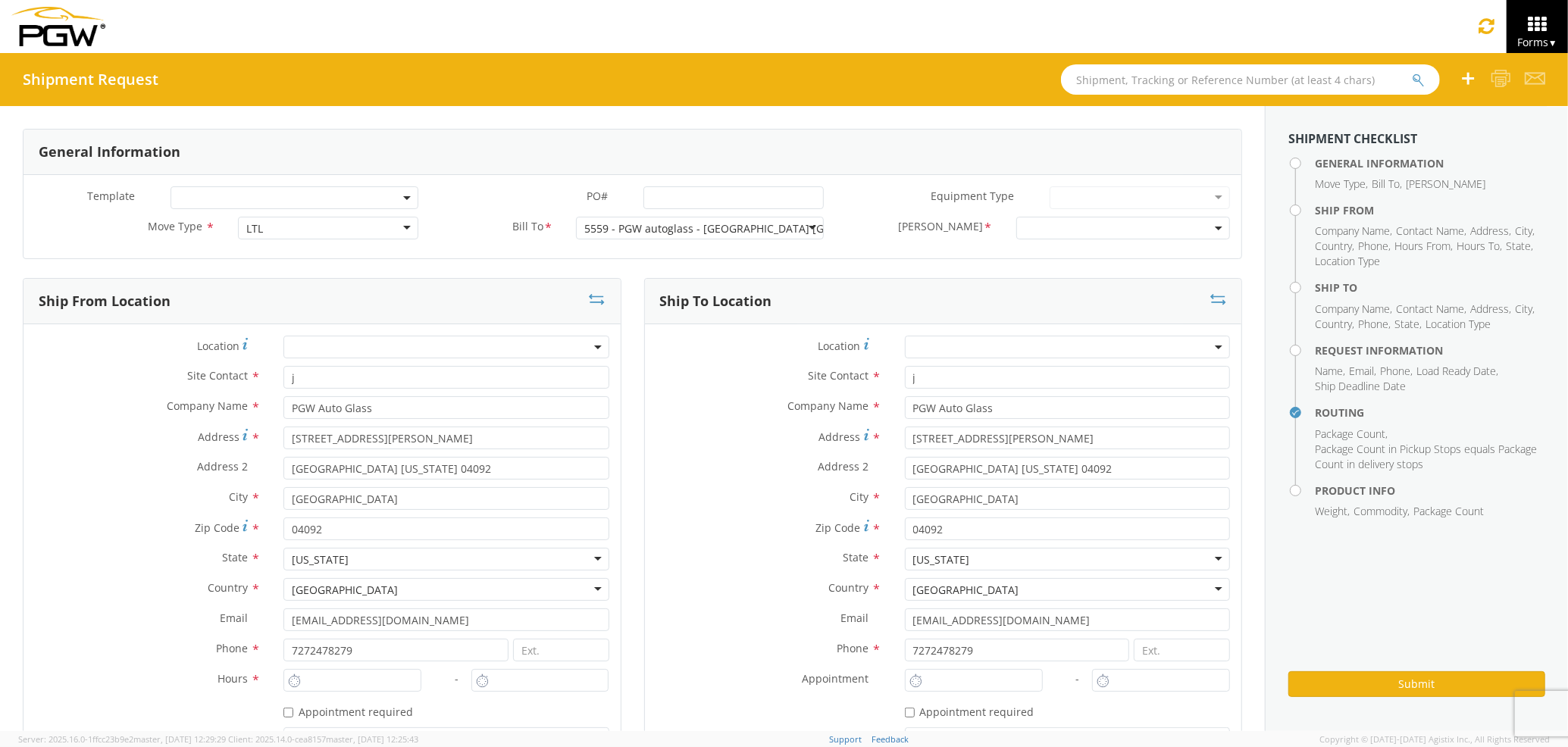
scroll to position [0, 0]
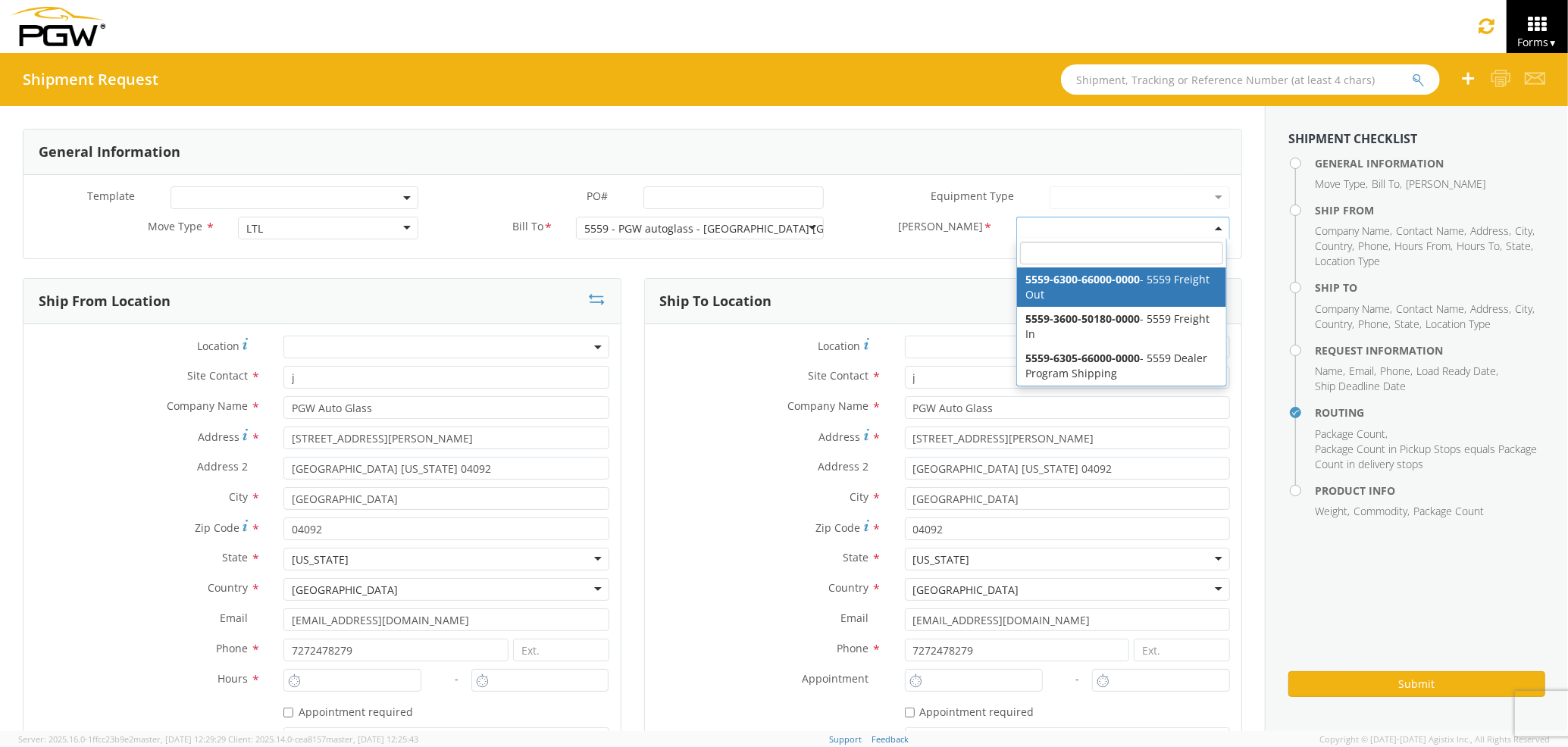
click at [1041, 234] on agx-select2 "5559-6300-66000-0000 5559-3600-50180-0000 5559-6305-66000-0000 5559-6300-66000-…" at bounding box center [1123, 227] width 214 height 15
select select "5559-6300-66000-0000"
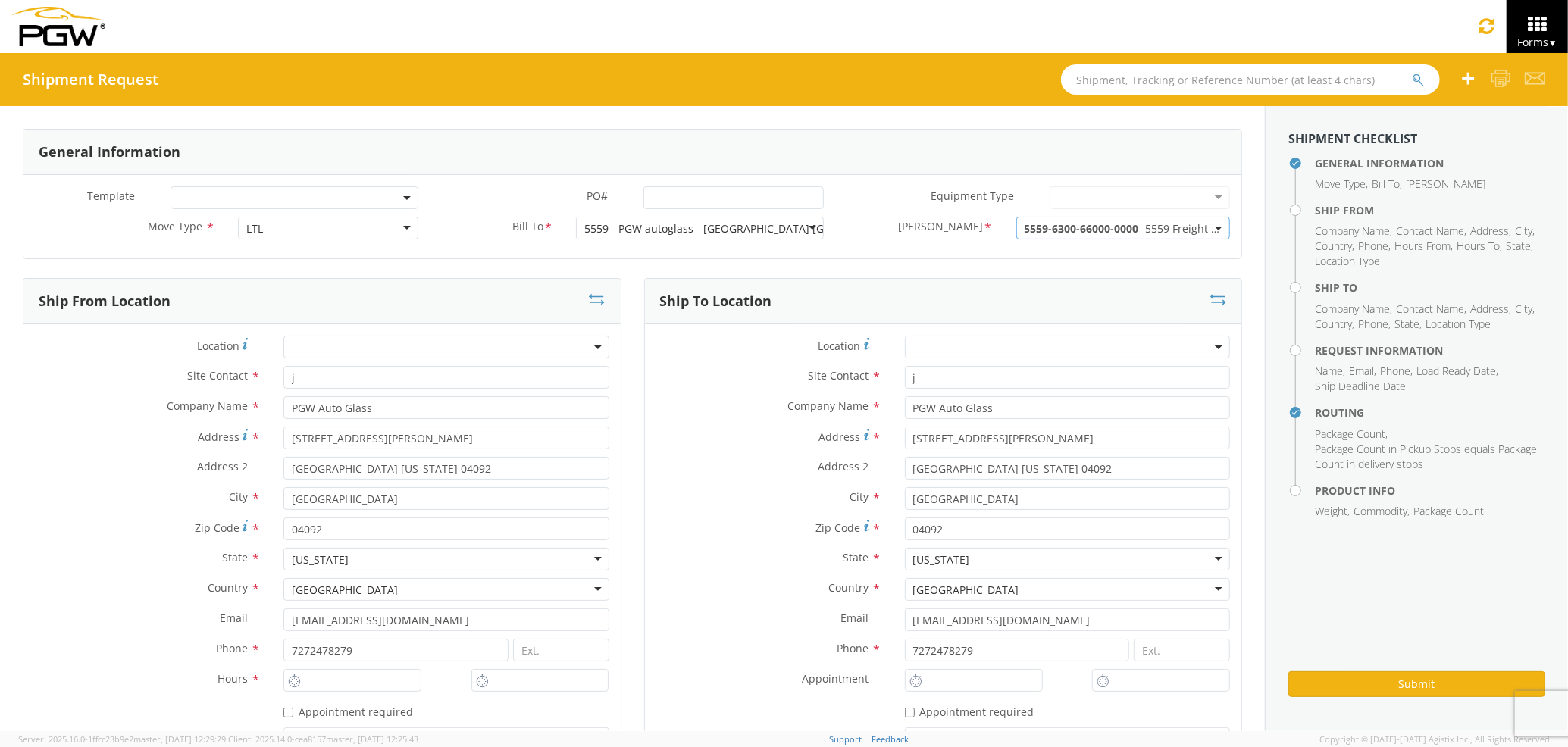
scroll to position [202, 0]
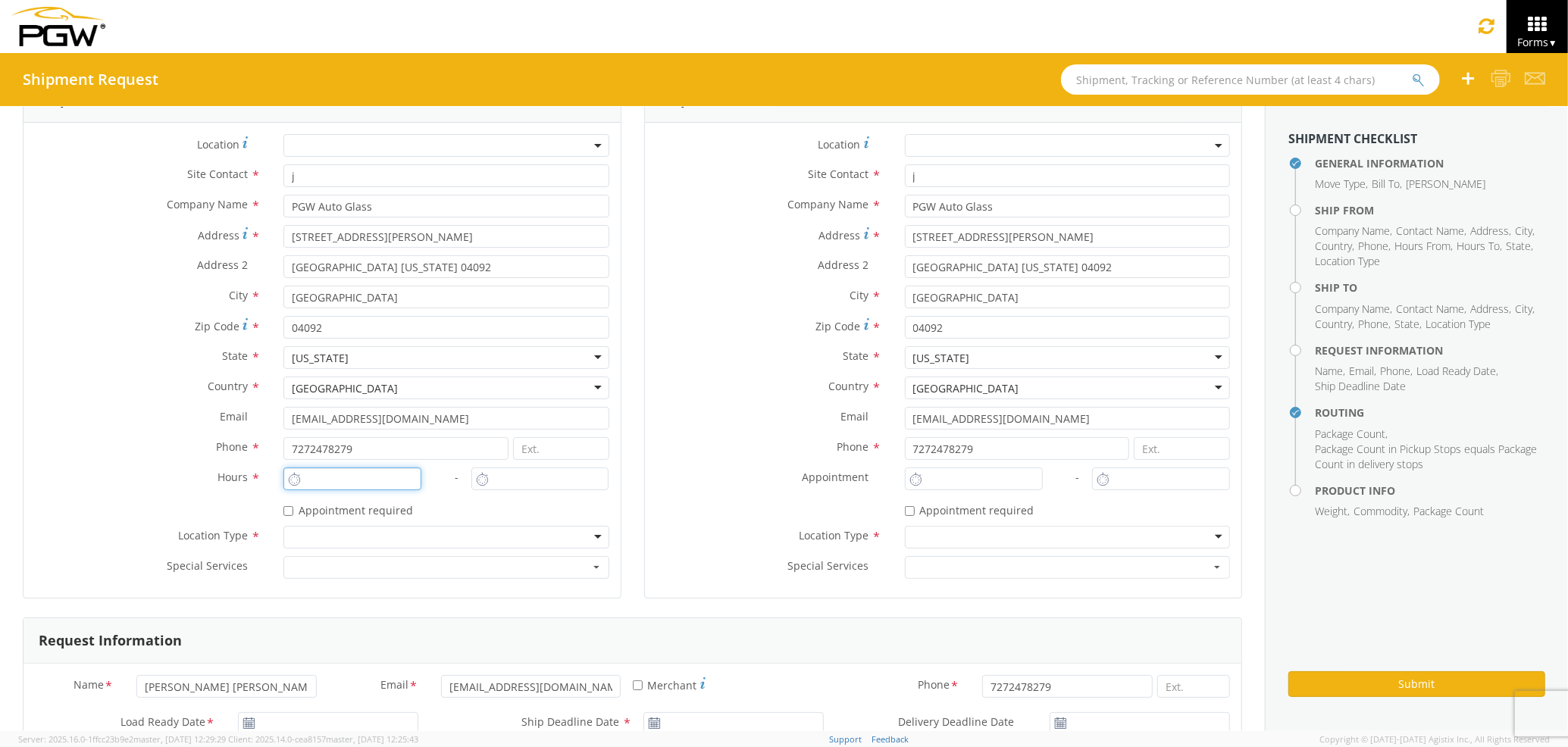
type input "1:00 PM"
type input "2:00 PM"
click at [382, 468] on input "1:00 PM" at bounding box center [352, 479] width 138 height 23
type input "3:00 PM"
click at [489, 471] on input "2:00 PM" at bounding box center [540, 479] width 138 height 23
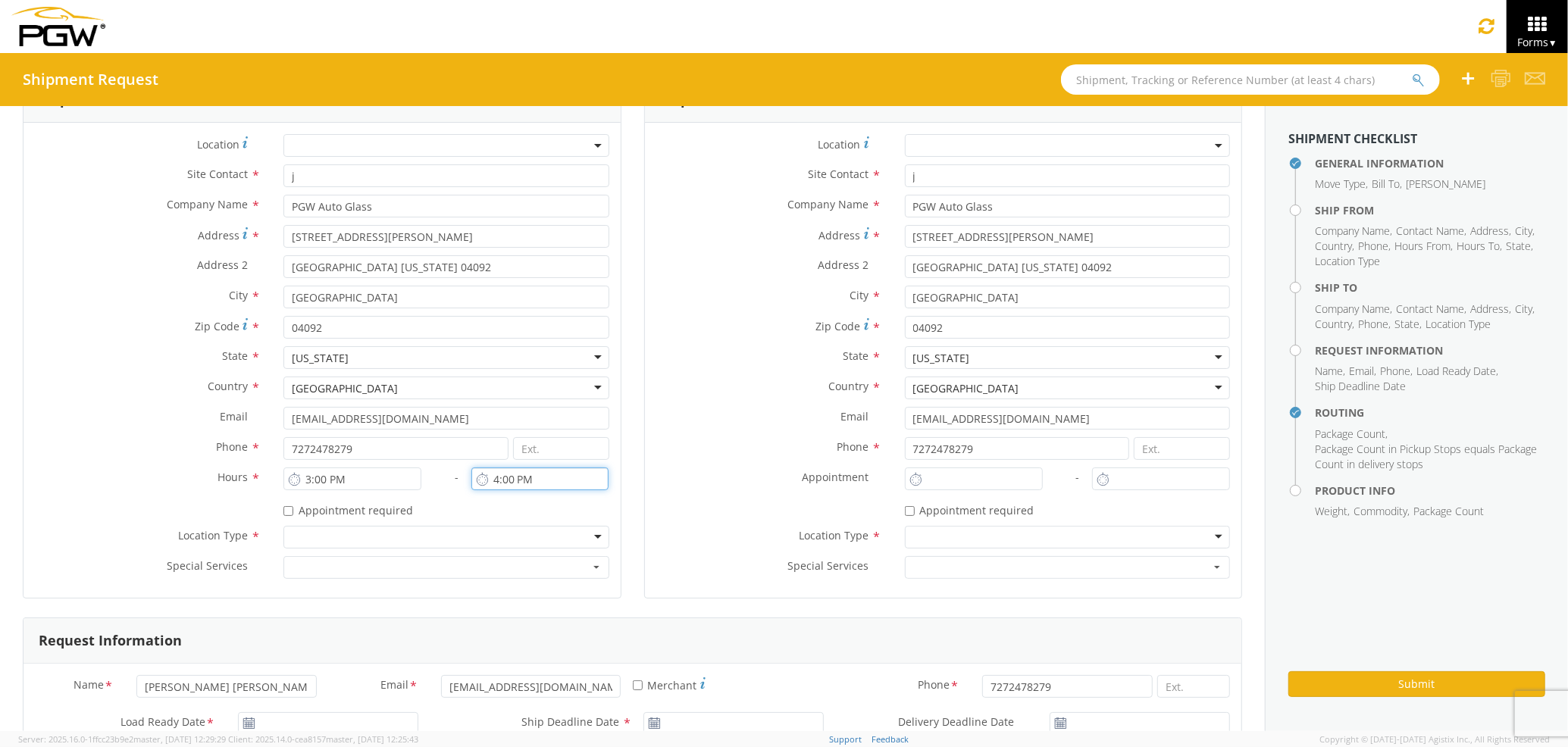
type input "4:00 PM"
click at [961, 531] on div "Location * Site Contact * j j 1St Pane Glass Repair - ( J AMES KIRK ) 1315 Cher…" at bounding box center [943, 360] width 597 height 452
type input "1:00 PM"
drag, startPoint x: 962, startPoint y: 533, endPoint x: 956, endPoint y: 474, distance: 59.3
click at [956, 474] on input "1:00 PM" at bounding box center [973, 479] width 138 height 23
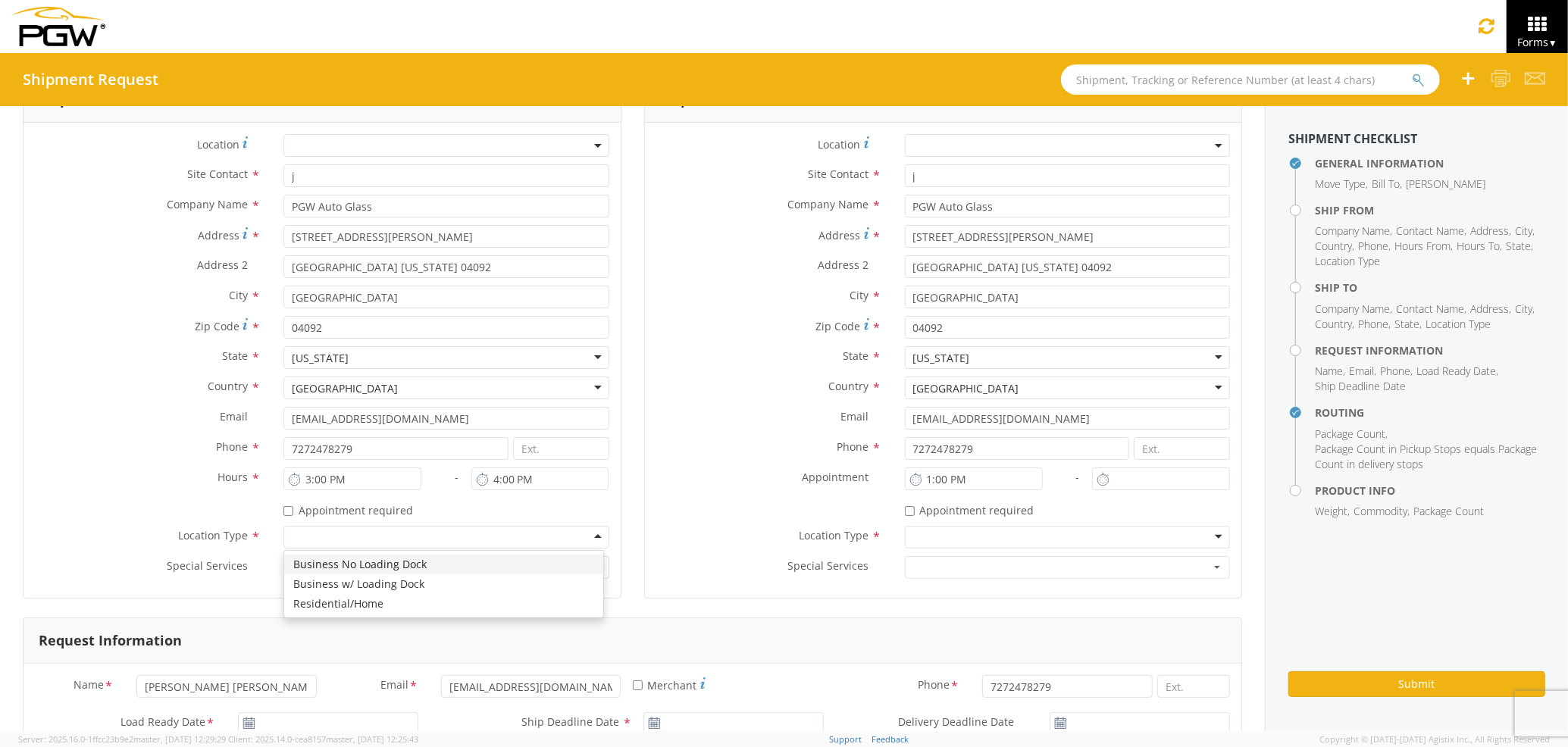
click at [543, 546] on div at bounding box center [446, 537] width 325 height 23
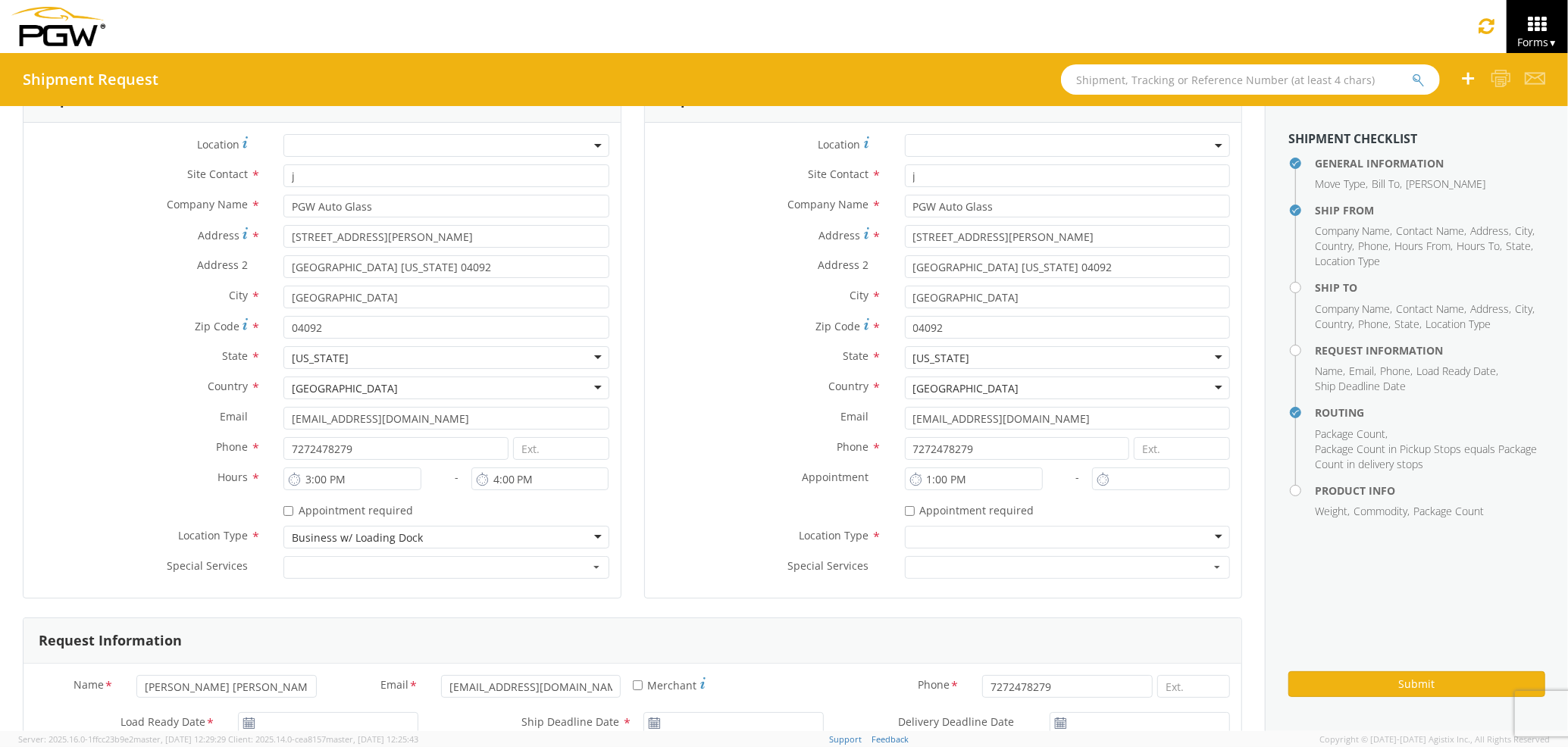
click at [929, 542] on div at bounding box center [1068, 537] width 325 height 23
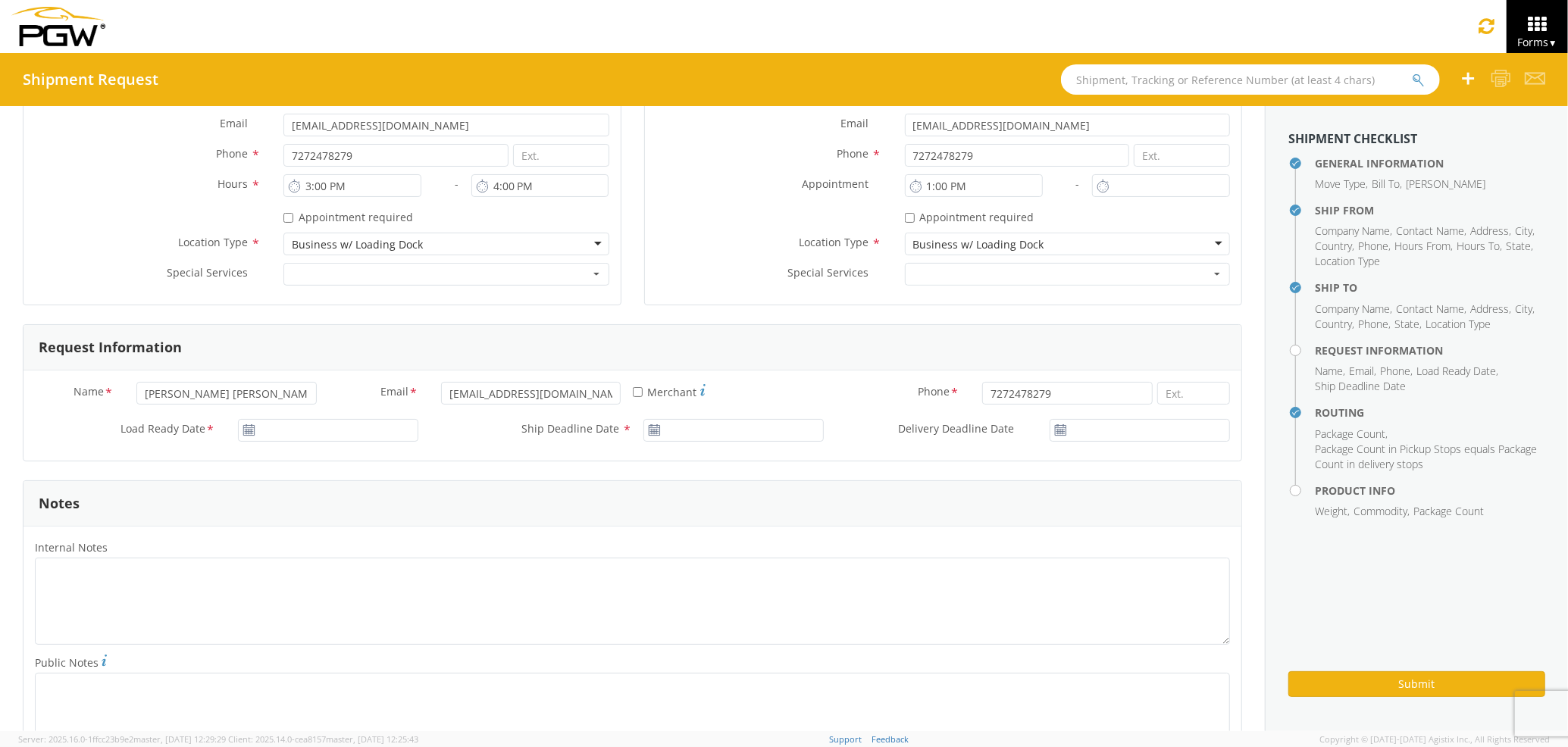
scroll to position [505, 0]
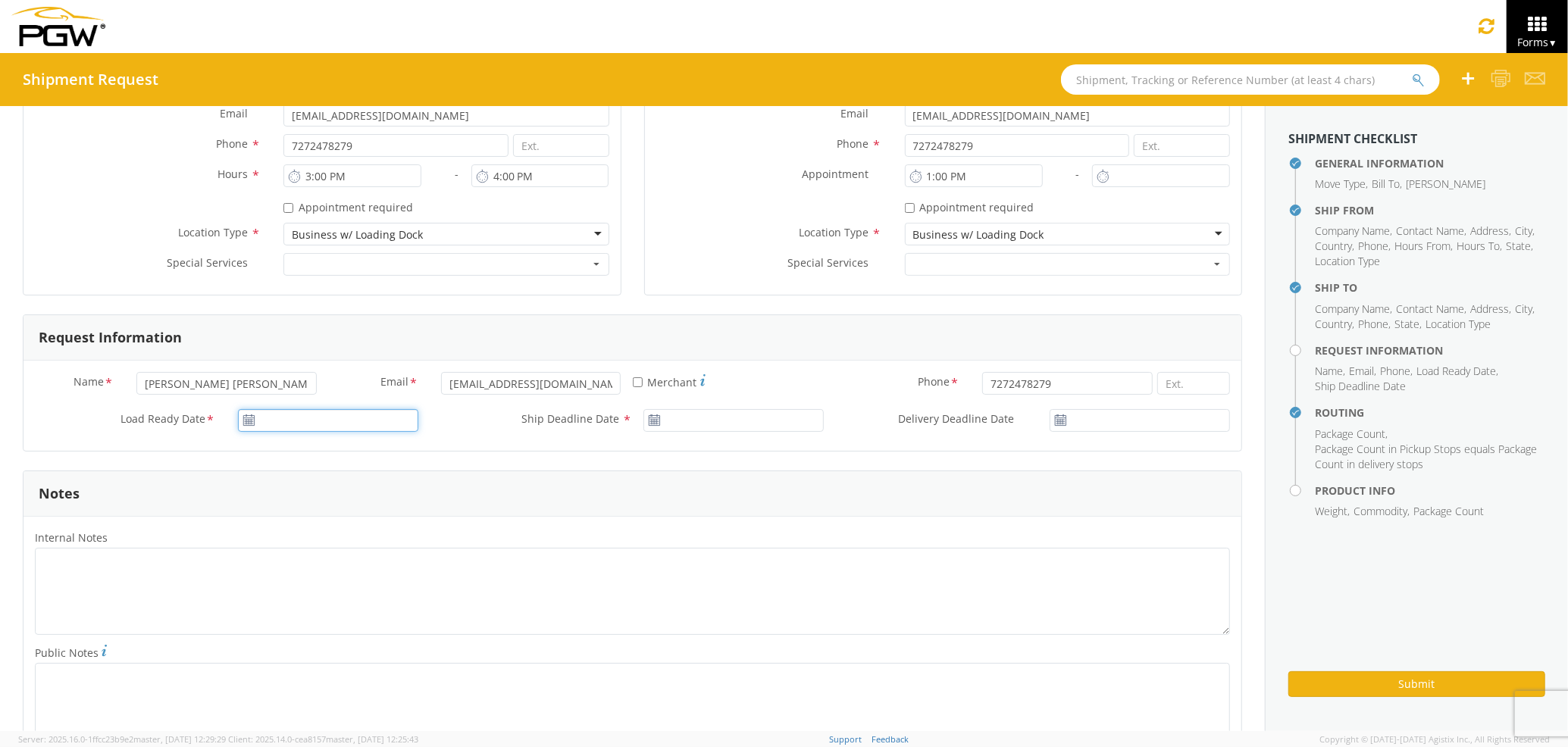
type input "08/13/2025"
click at [344, 425] on input "08/13/2025" at bounding box center [329, 420] width 181 height 23
click at [343, 546] on td "13" at bounding box center [342, 539] width 32 height 23
type input "08/13/2025"
click at [682, 426] on input "08/13/2025" at bounding box center [734, 420] width 181 height 23
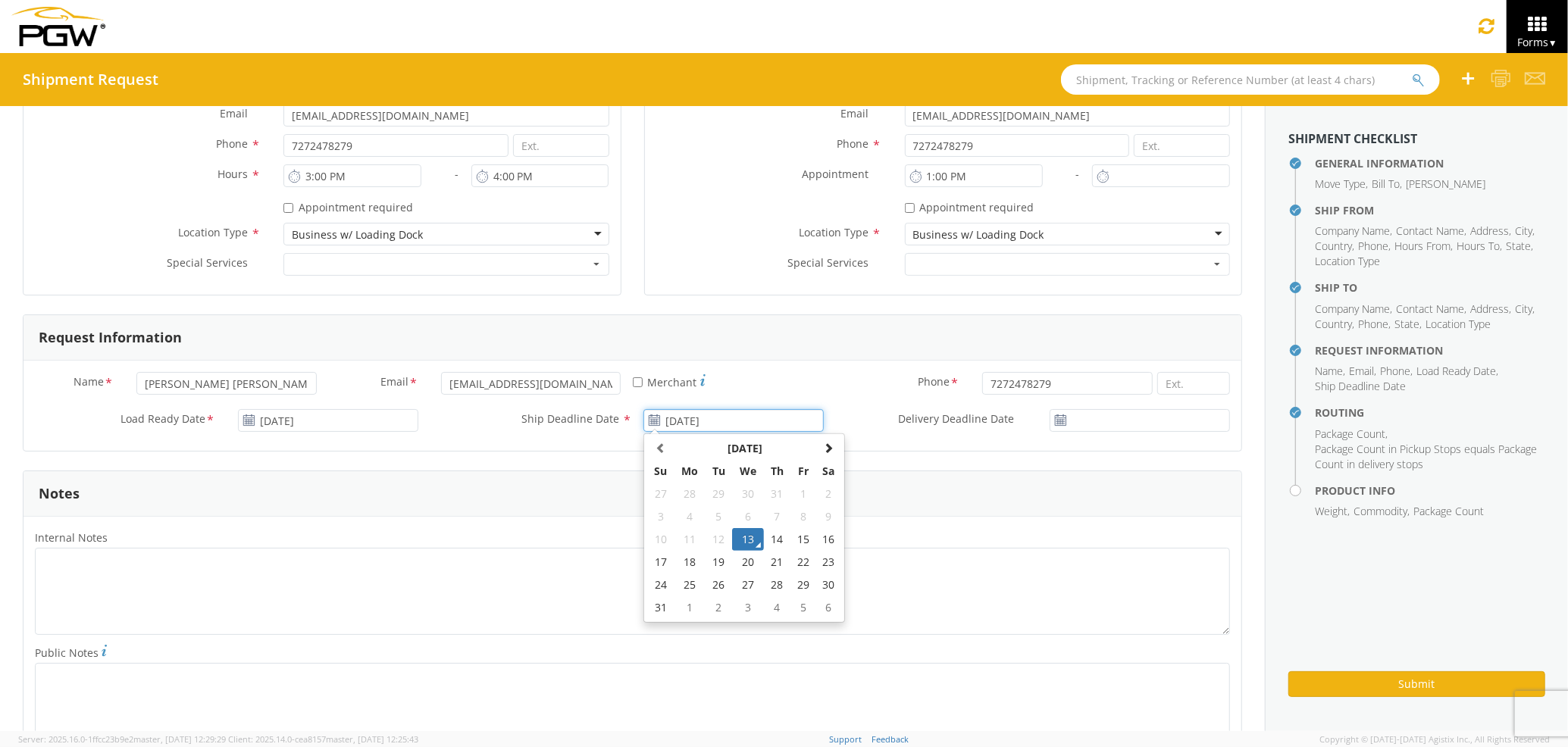
drag, startPoint x: 740, startPoint y: 532, endPoint x: 752, endPoint y: 529, distance: 12.4
click at [741, 532] on td "13" at bounding box center [748, 539] width 32 height 23
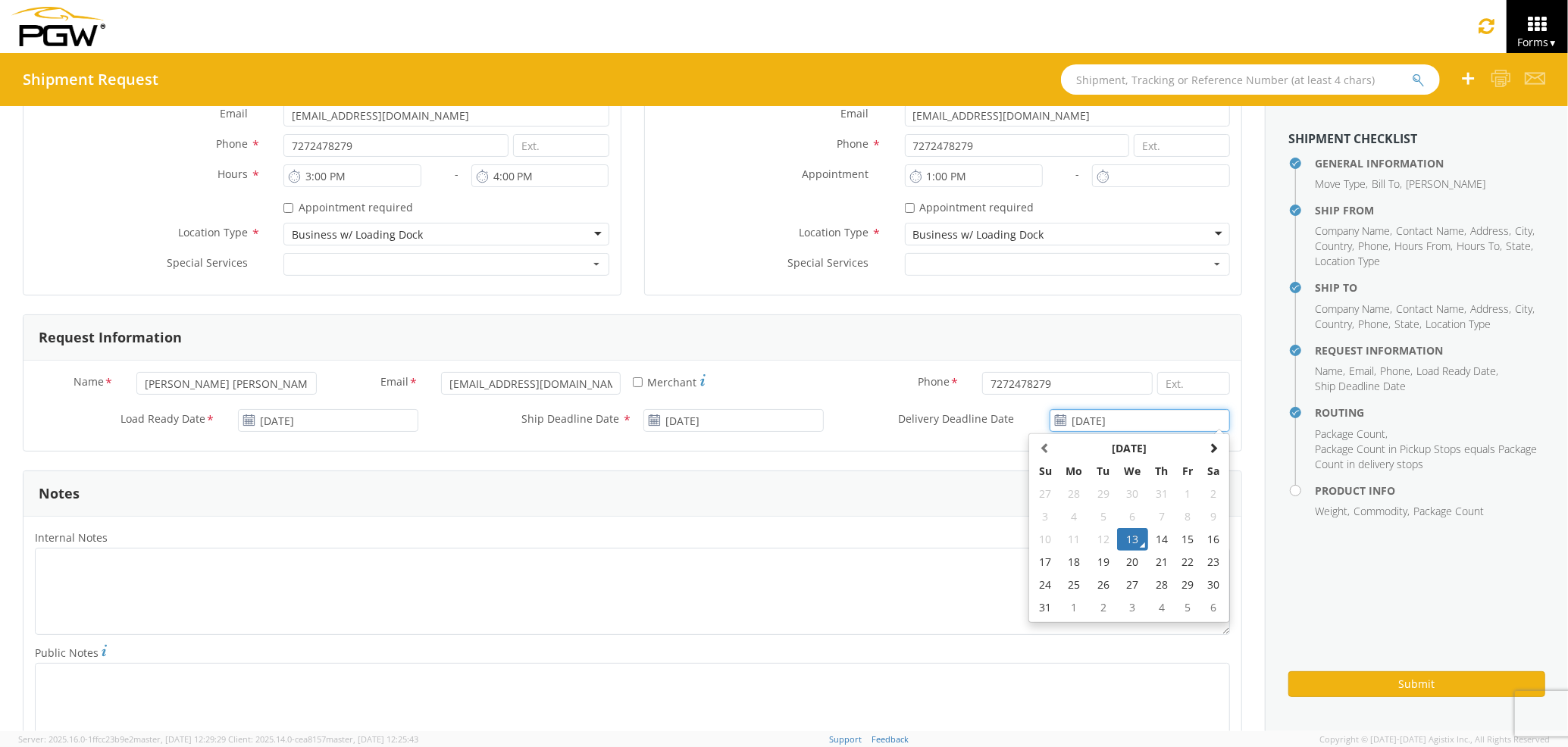
click at [1077, 429] on input "08/13/2025" at bounding box center [1140, 420] width 181 height 23
click at [1148, 537] on td "14" at bounding box center [1161, 539] width 26 height 23
type input "08/14/2025"
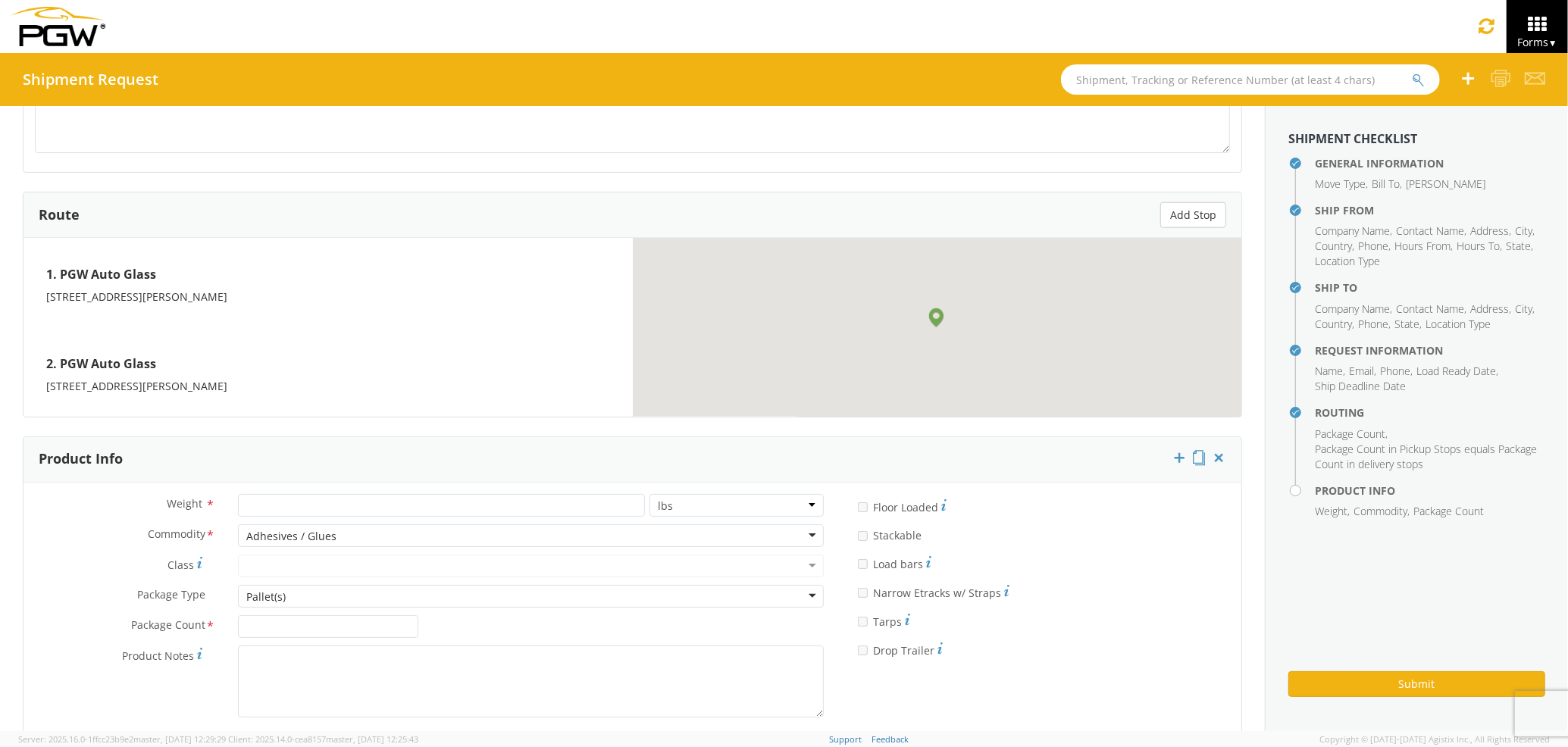
scroll to position [1160, 0]
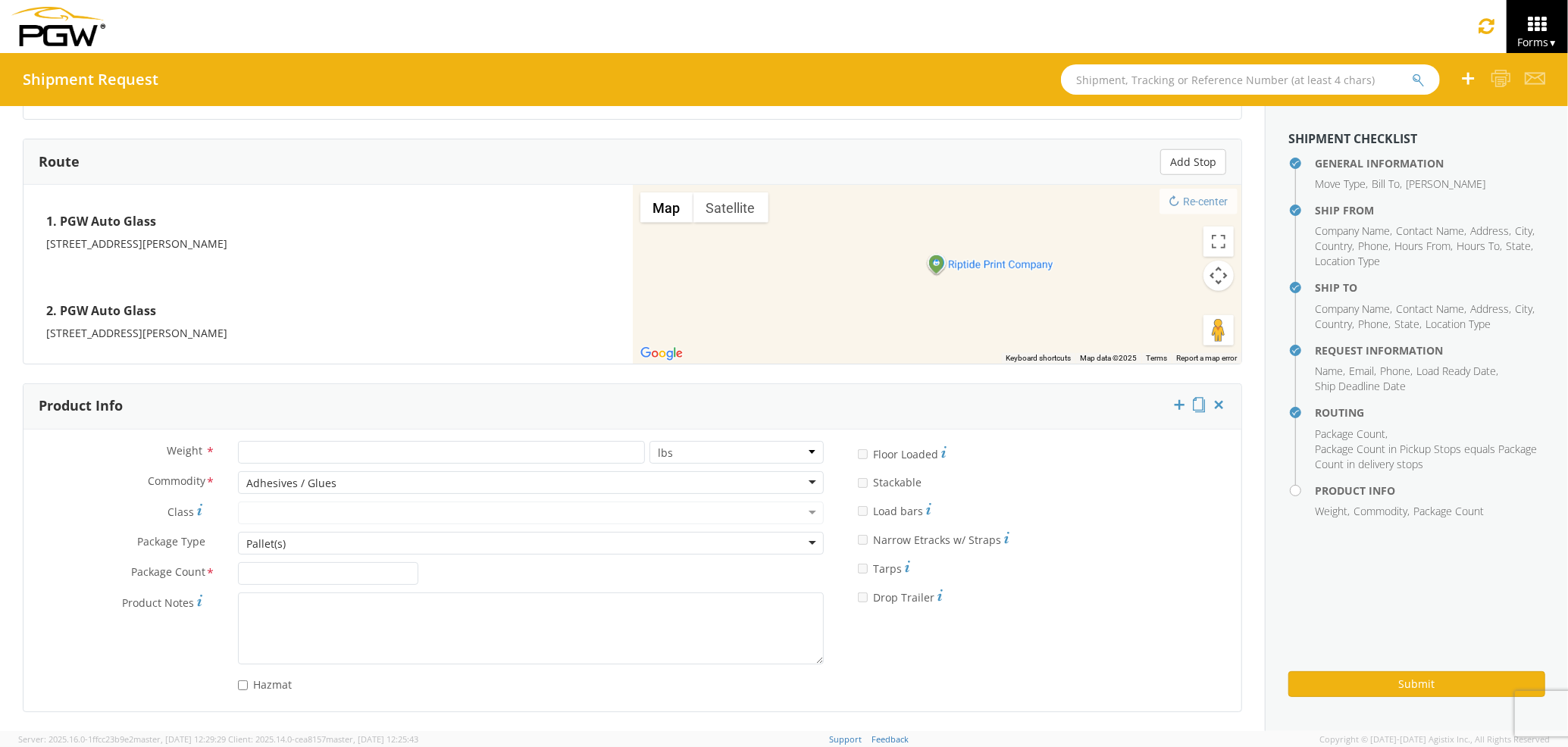
click at [514, 482] on div "Adhesives / Glues" at bounding box center [531, 482] width 586 height 23
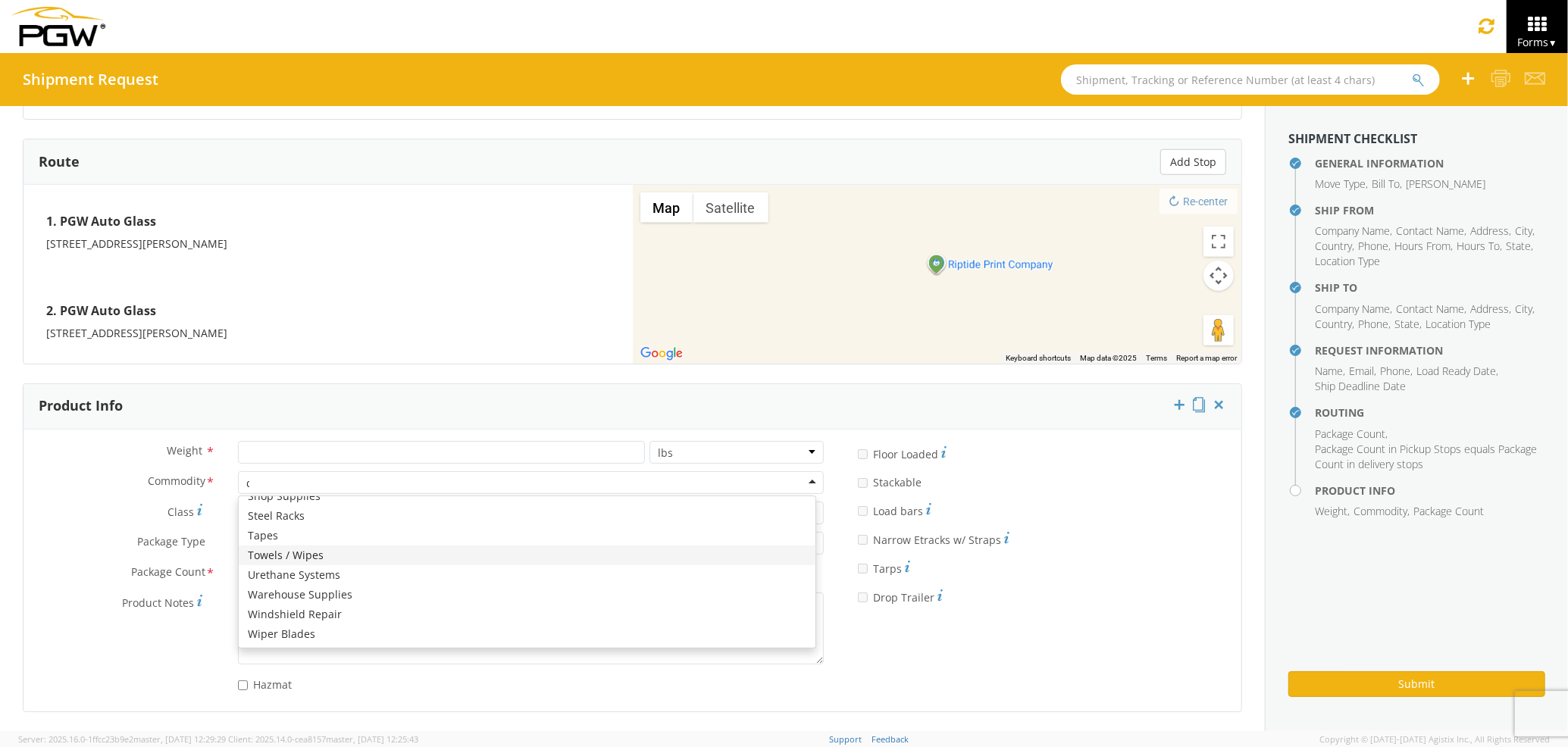
scroll to position [19, 0]
type input "dom"
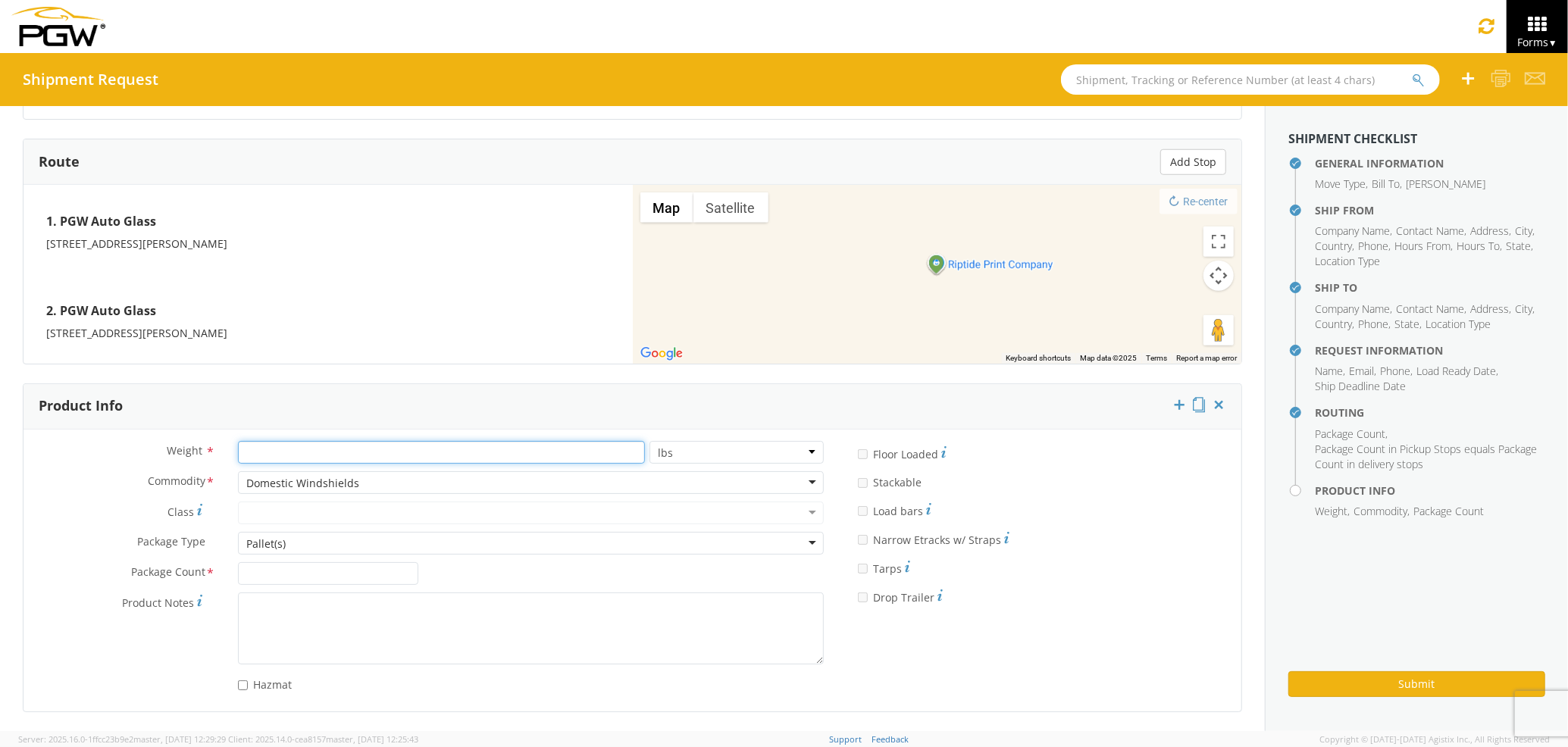
click at [413, 443] on input "number" at bounding box center [442, 452] width 407 height 23
type input "500"
click at [363, 576] on input "Package Count *" at bounding box center [329, 573] width 181 height 23
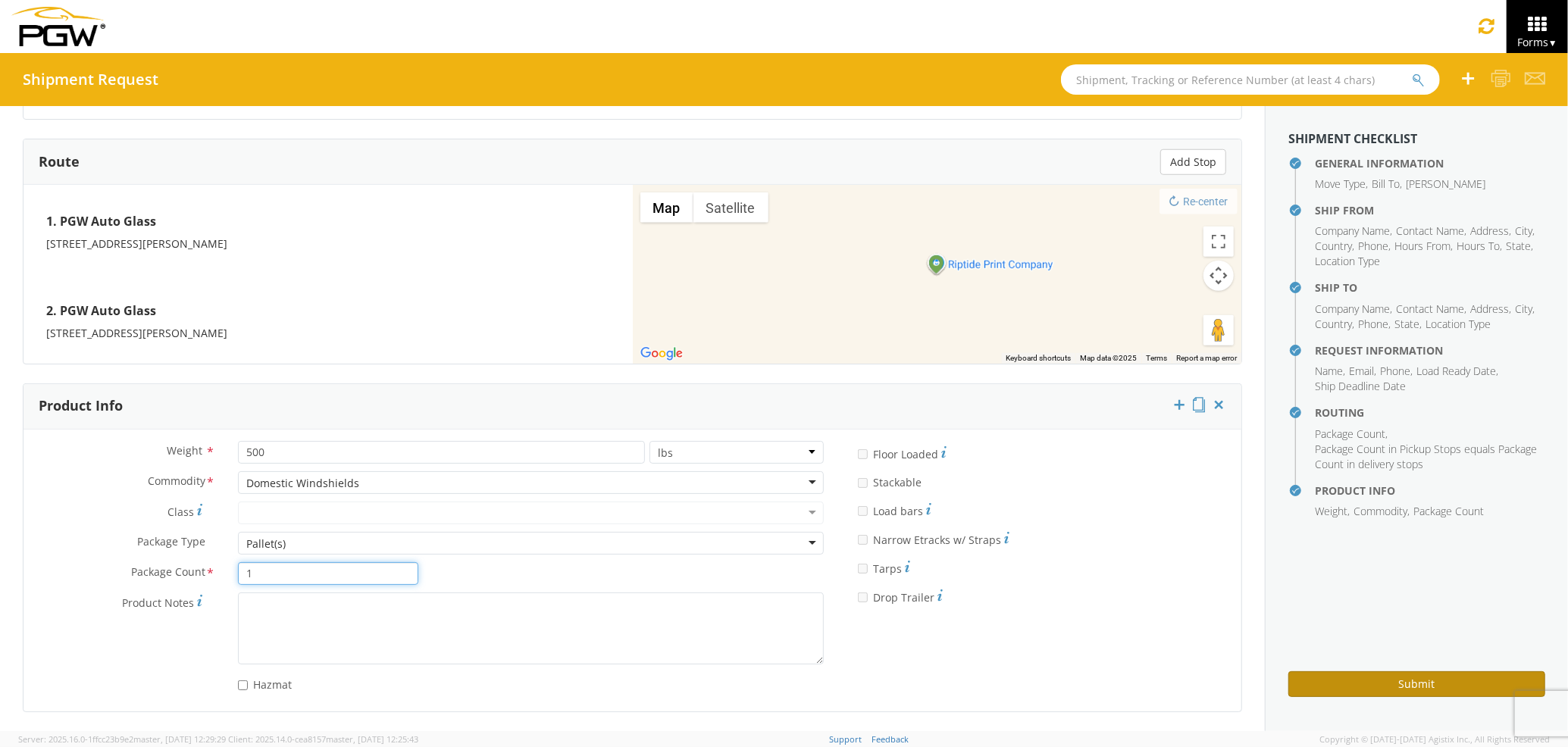
type input "1"
click at [1374, 674] on button "Submit" at bounding box center [1416, 684] width 257 height 26
